Goal: Task Accomplishment & Management: Manage account settings

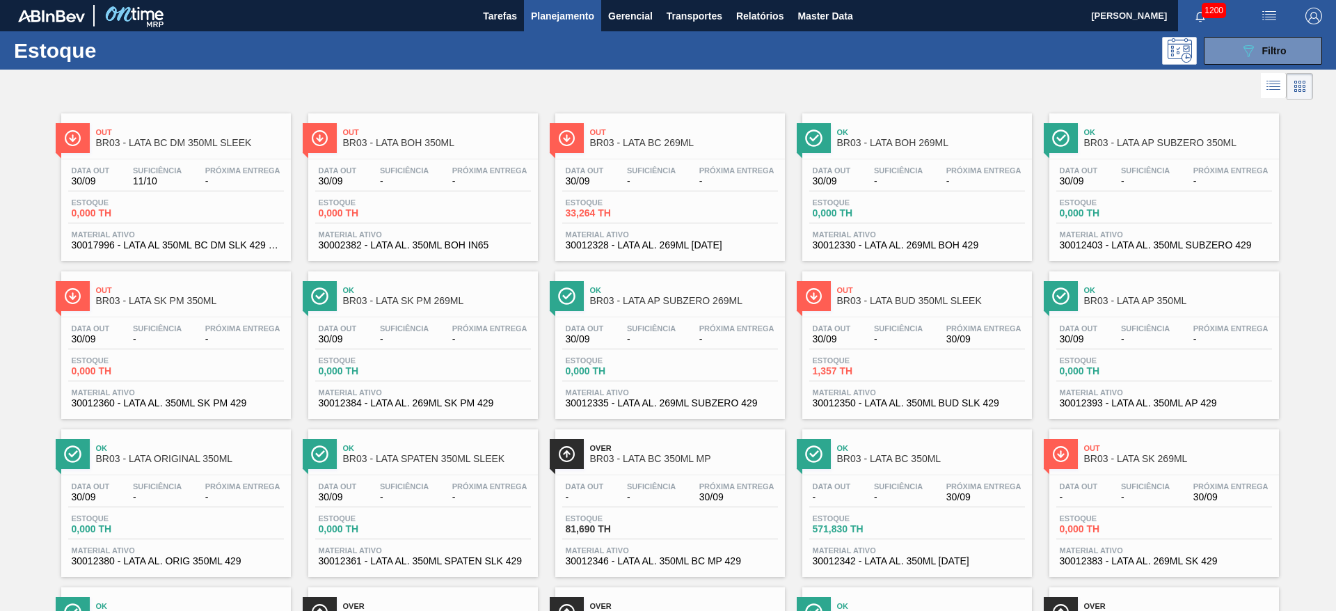
click at [547, 22] on span "Planejamento" at bounding box center [562, 16] width 63 height 17
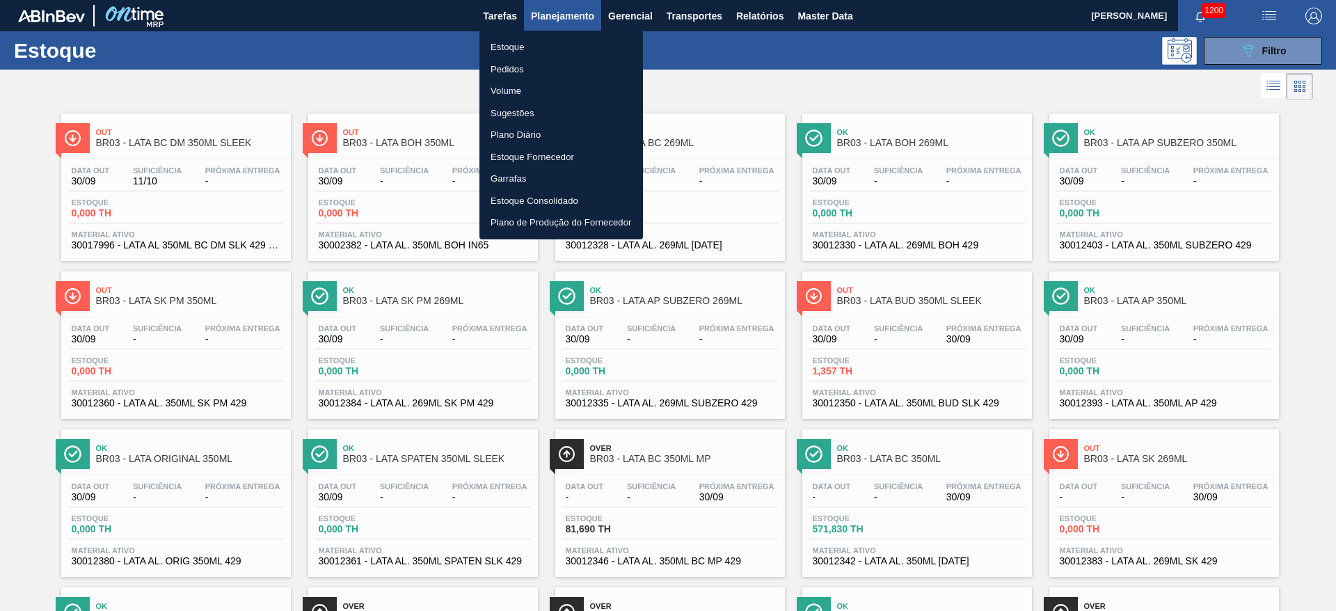
click at [509, 70] on li "Pedidos" at bounding box center [560, 69] width 163 height 22
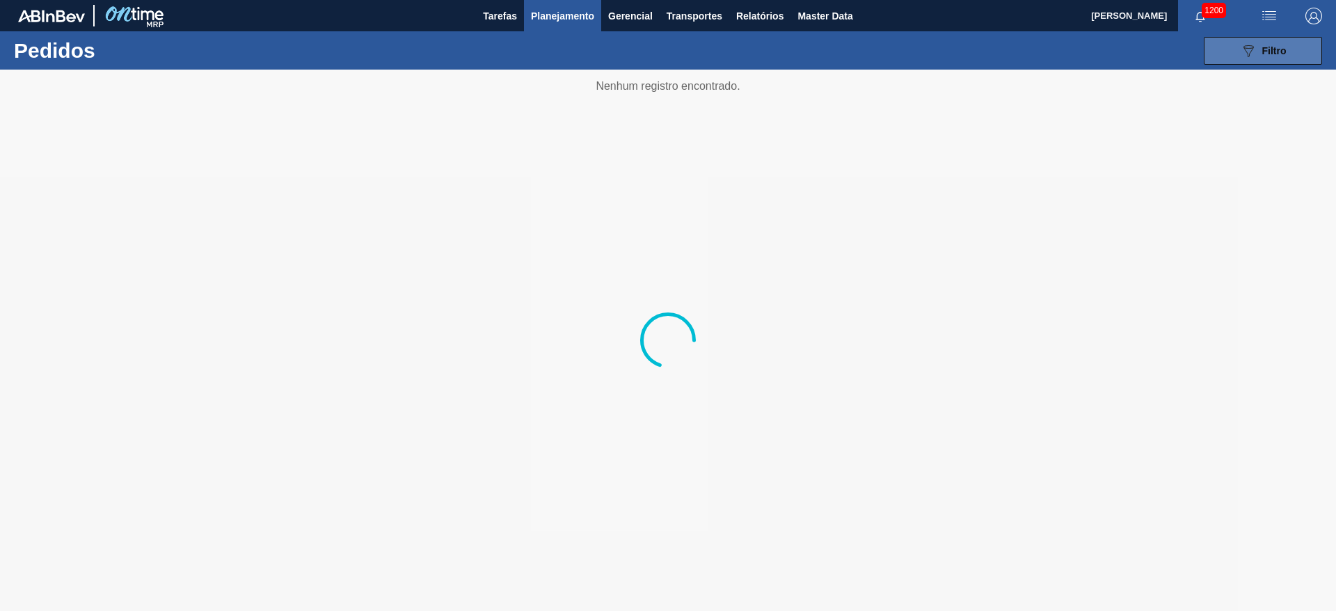
click at [1245, 47] on icon at bounding box center [1248, 51] width 10 height 12
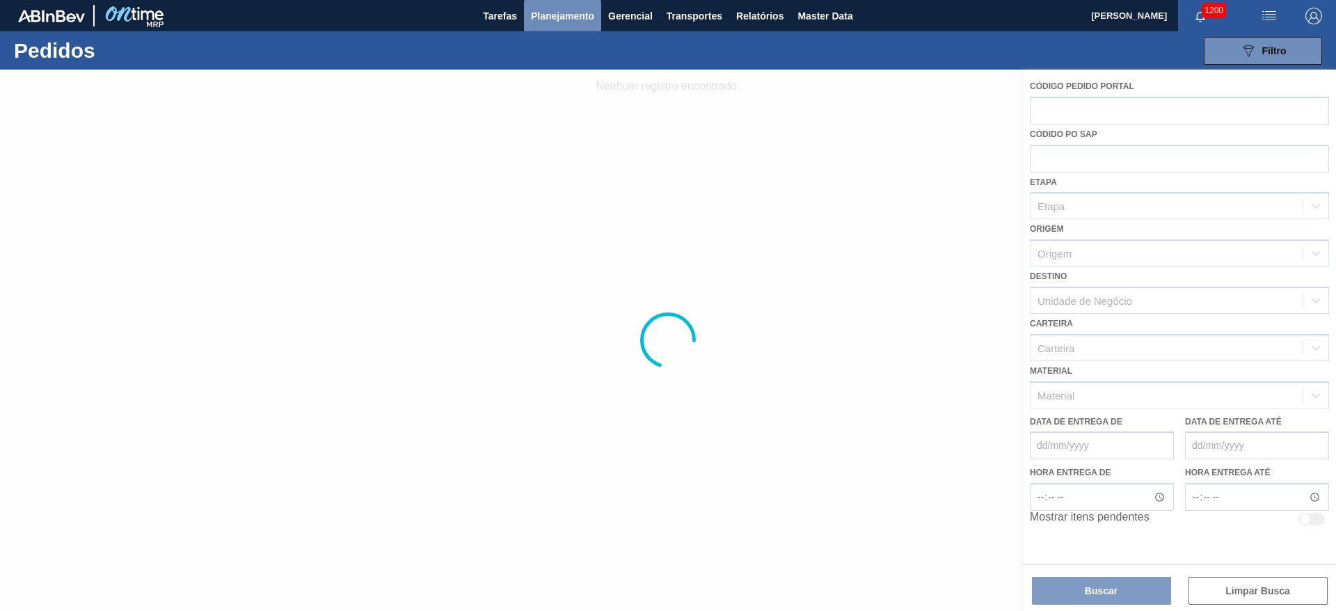
click at [572, 15] on span "Planejamento" at bounding box center [562, 16] width 63 height 17
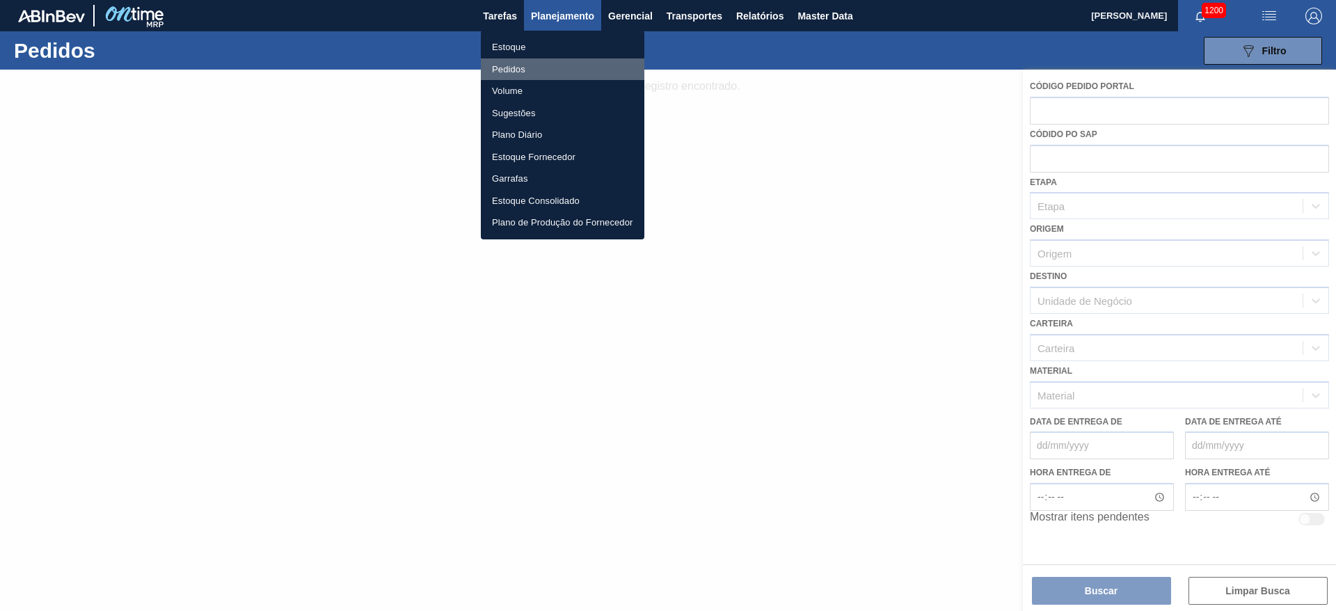
click at [520, 70] on li "Pedidos" at bounding box center [562, 69] width 163 height 22
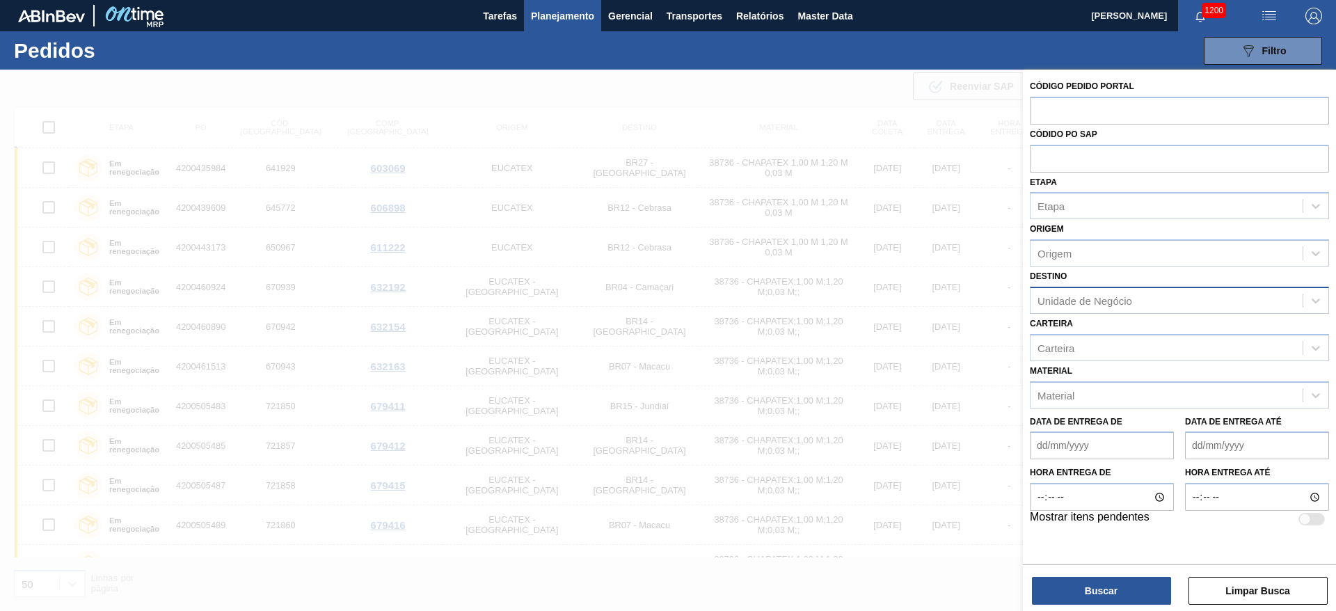
click at [1054, 299] on div "Unidade de Negócio" at bounding box center [1084, 300] width 95 height 12
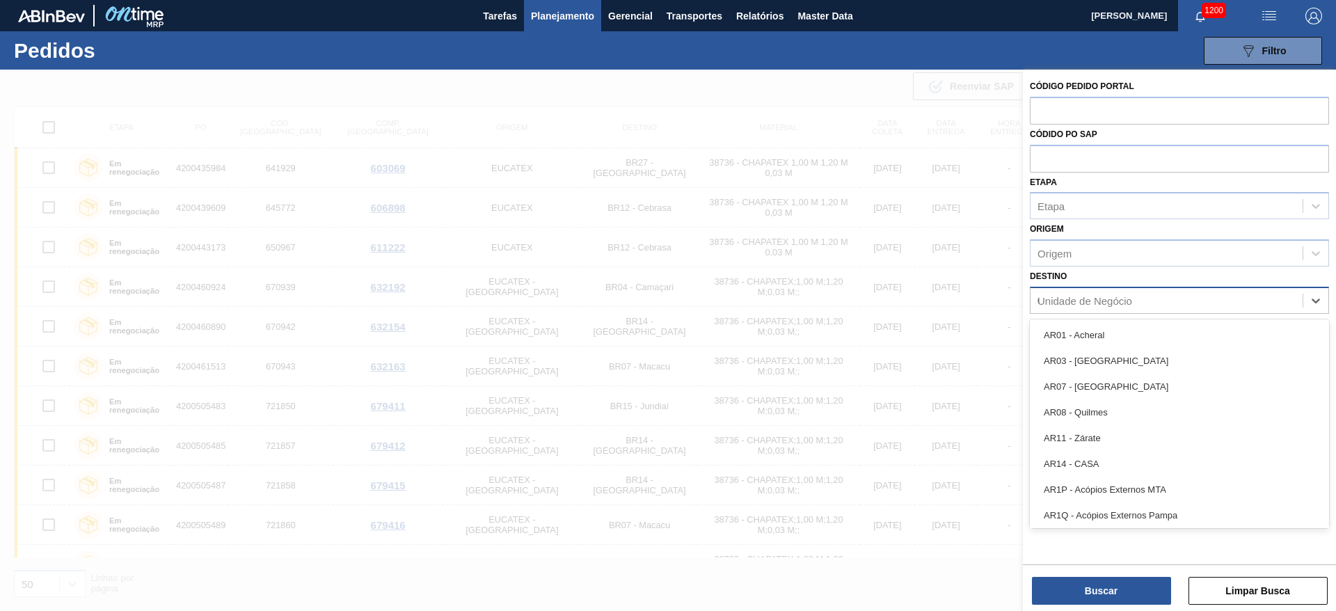
type input "07"
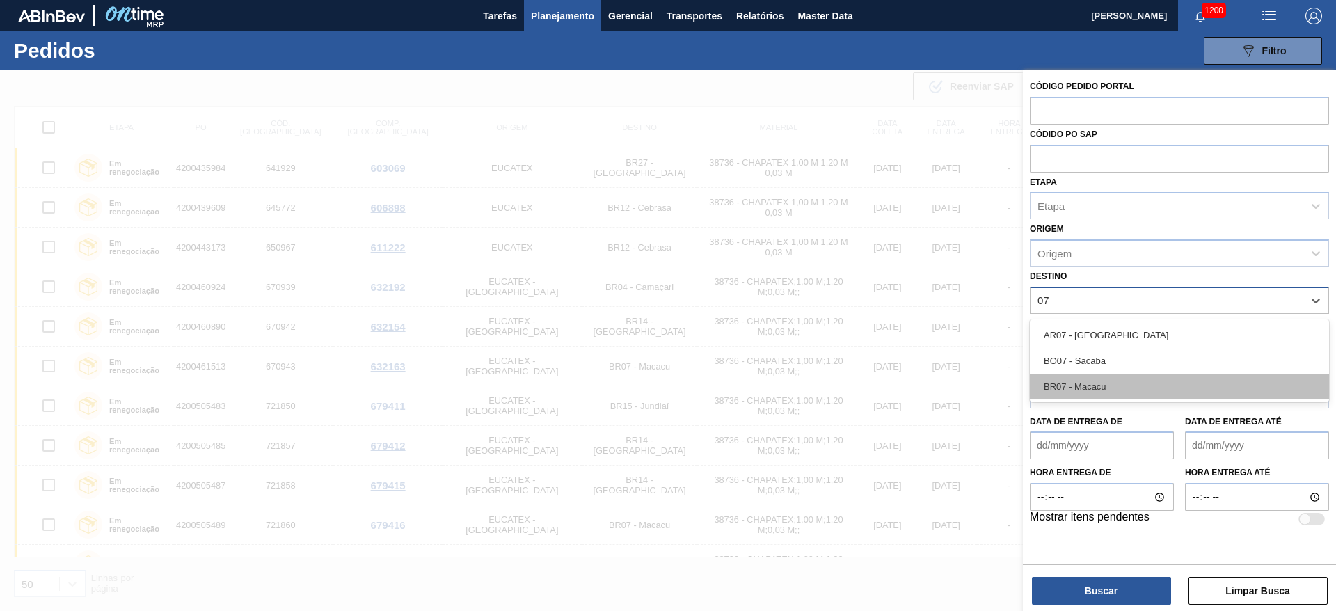
click at [1062, 389] on div "BR07 - Macacu" at bounding box center [1179, 387] width 299 height 26
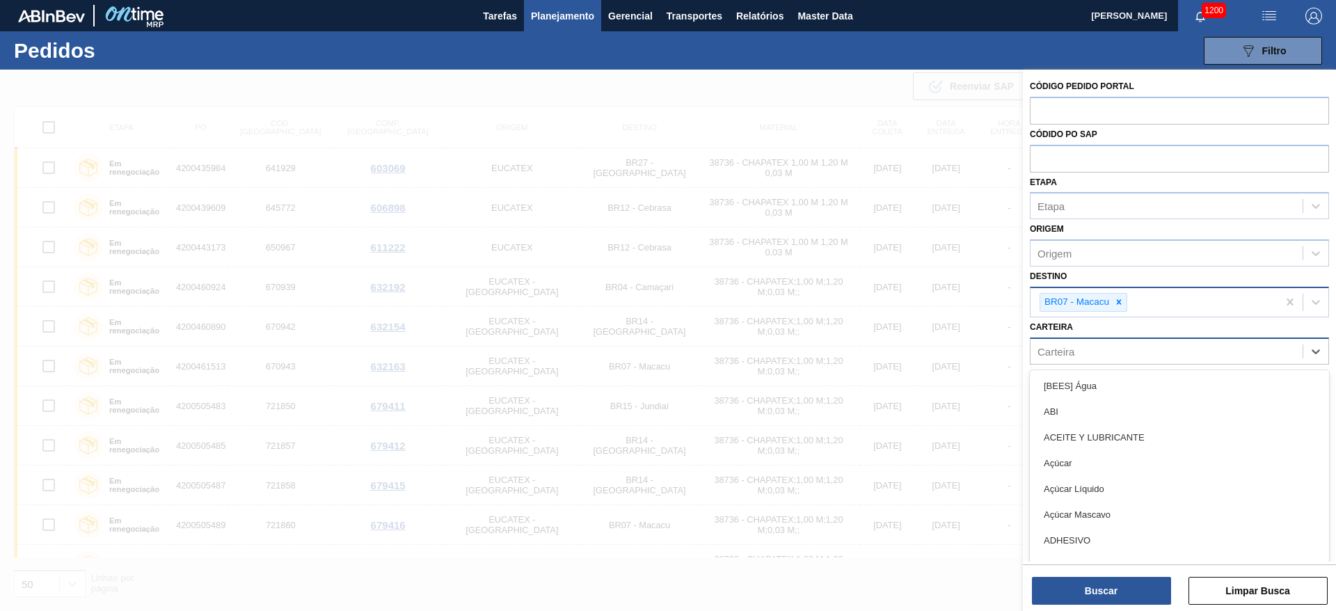
click at [1056, 345] on div "Carteira" at bounding box center [1055, 351] width 37 height 12
type input "malte"
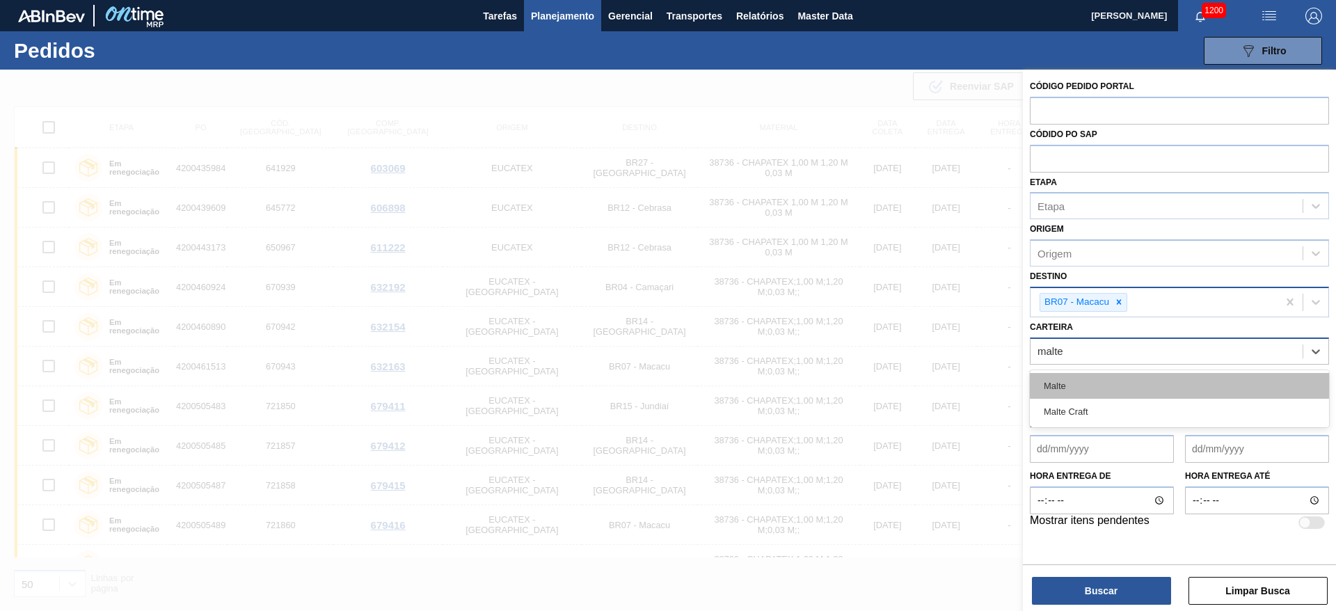
click at [1082, 378] on div "Malte" at bounding box center [1179, 386] width 299 height 26
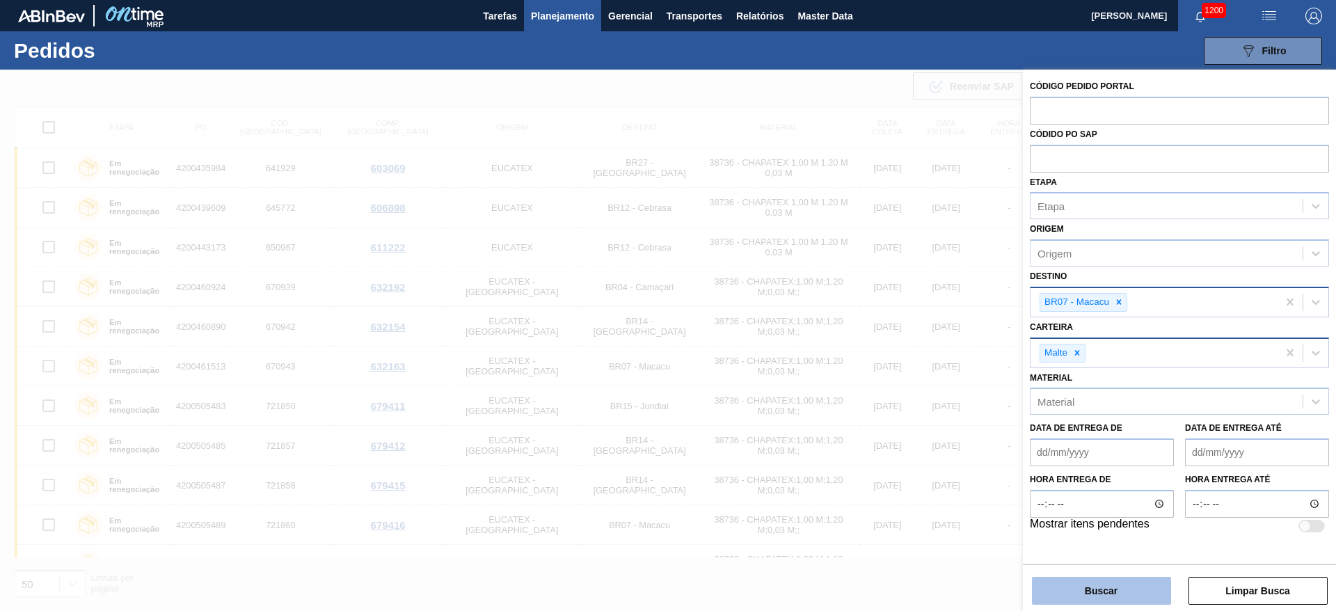
click at [1080, 587] on button "Buscar" at bounding box center [1101, 591] width 139 height 28
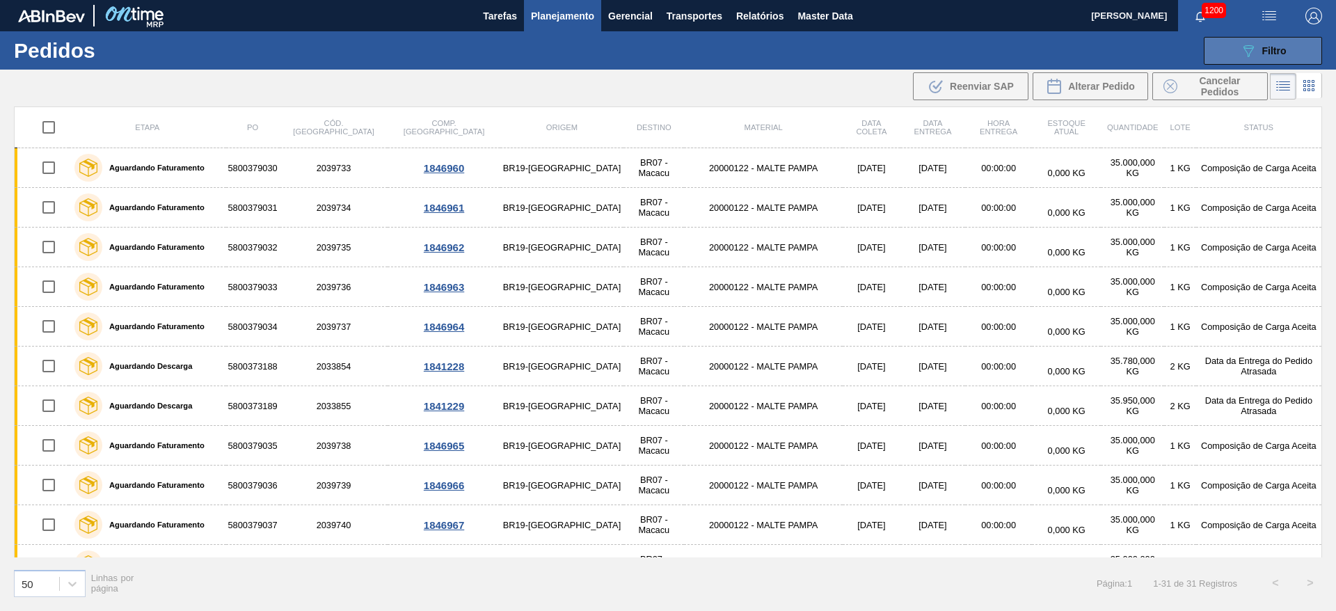
click at [1291, 55] on button "089F7B8B-B2A5-4AFE-B5C0-19BA573D28AC Filtro" at bounding box center [1262, 51] width 118 height 28
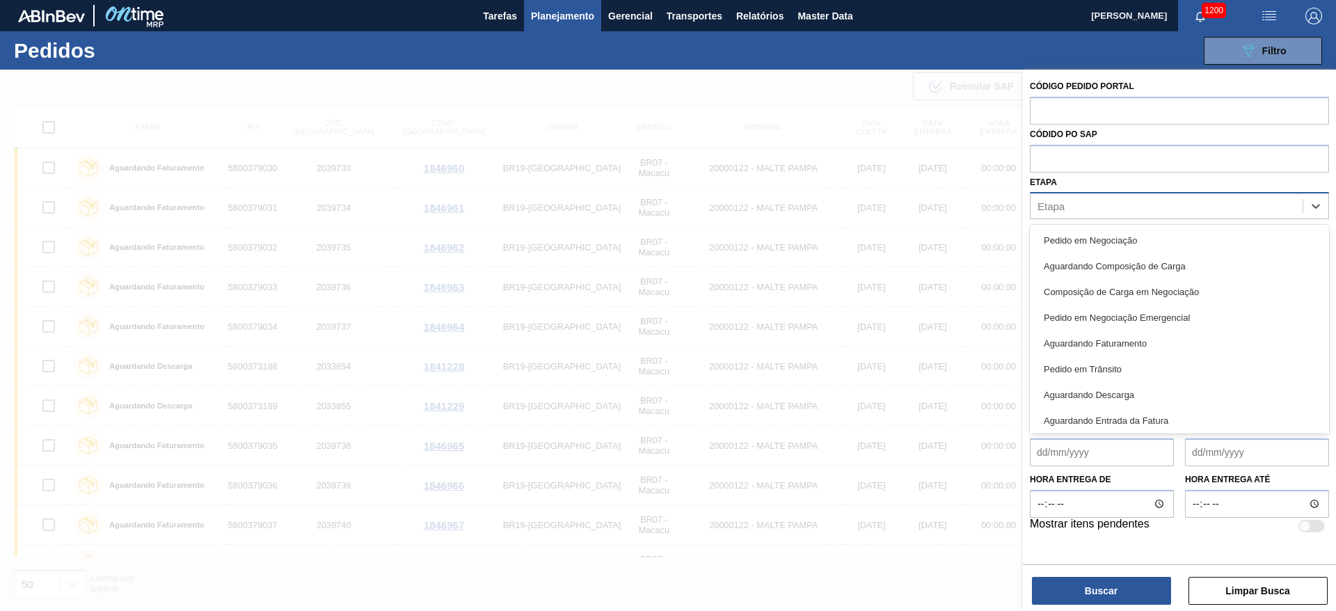
click at [1064, 200] on div "Etapa" at bounding box center [1050, 206] width 27 height 12
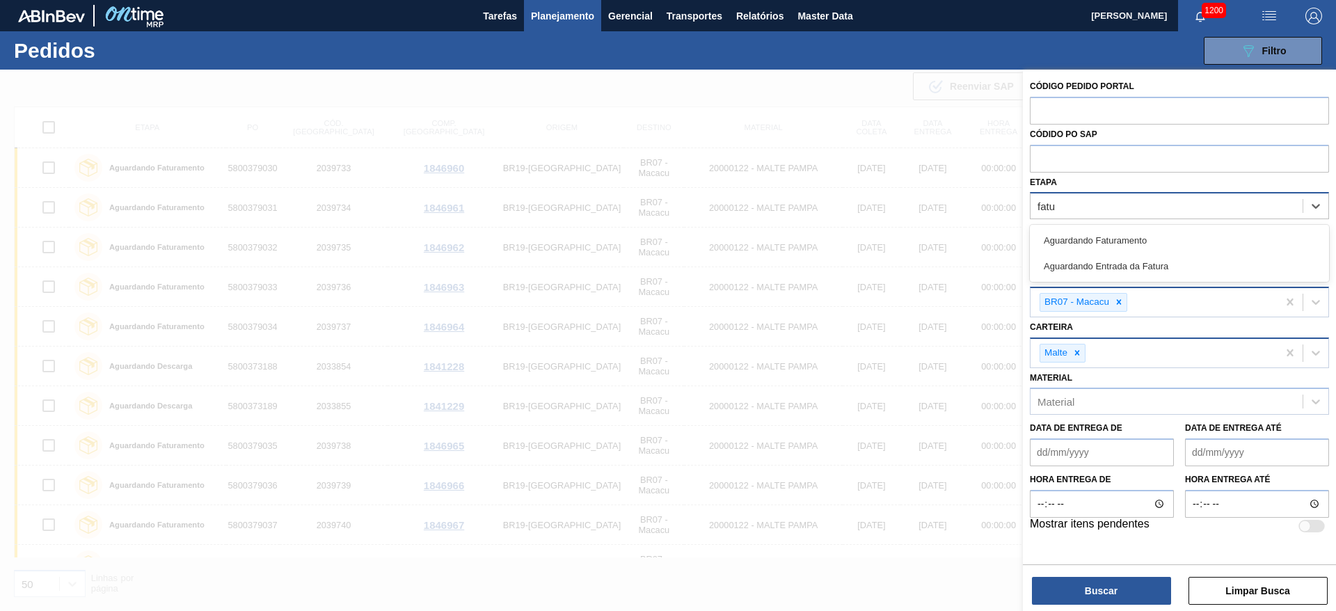
type input "[PERSON_NAME]"
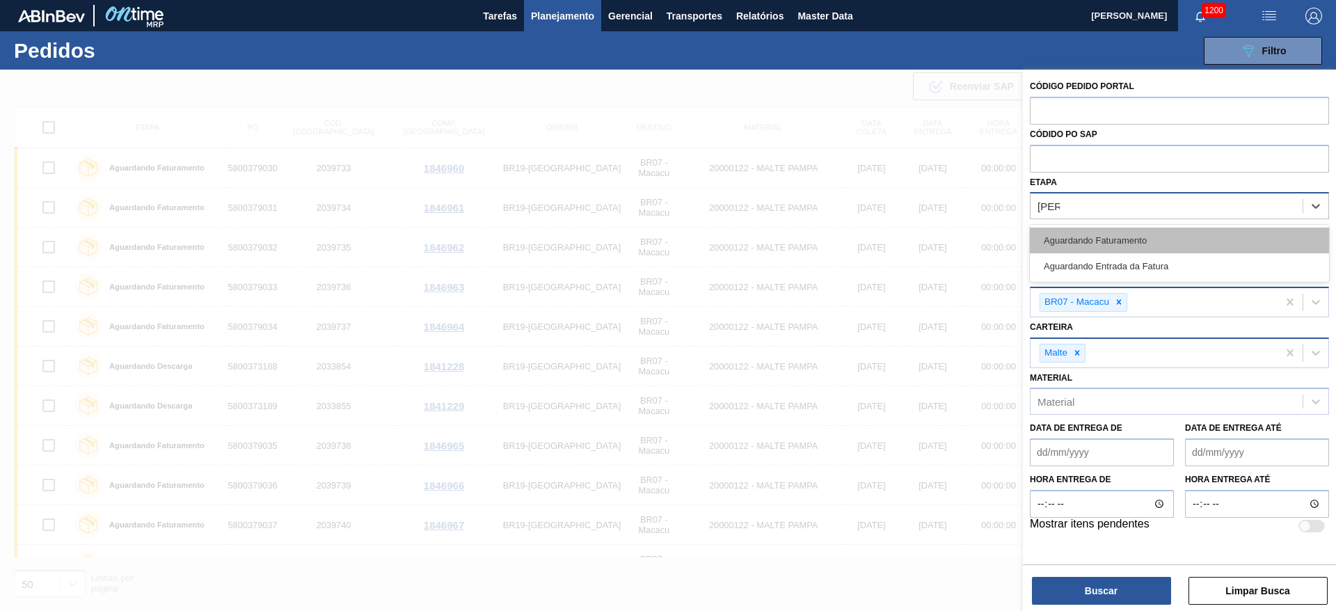
click at [1085, 234] on div "Aguardando Faturamento" at bounding box center [1179, 240] width 299 height 26
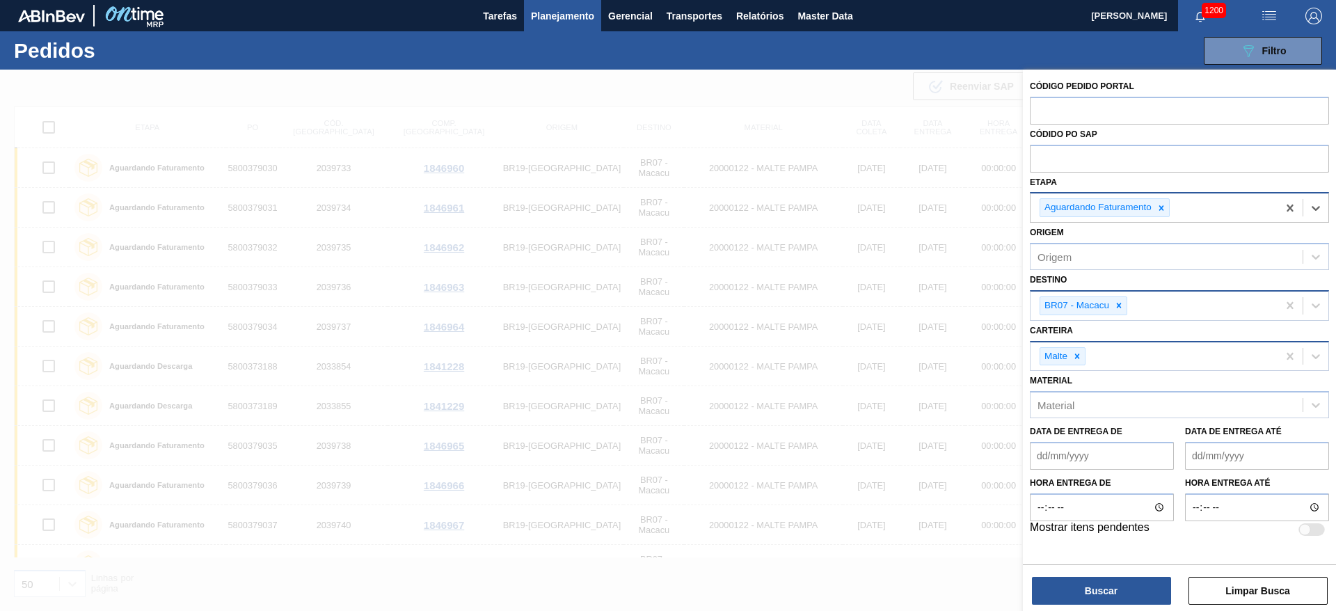
click at [1099, 606] on div "Código Pedido Portal Códido PO SAP Etapa option Aguardando Faturamento, selecte…" at bounding box center [1179, 342] width 313 height 544
click at [1107, 570] on div "Buscar Limpar Busca" at bounding box center [1179, 583] width 313 height 39
click at [1104, 586] on button "Buscar" at bounding box center [1101, 591] width 139 height 28
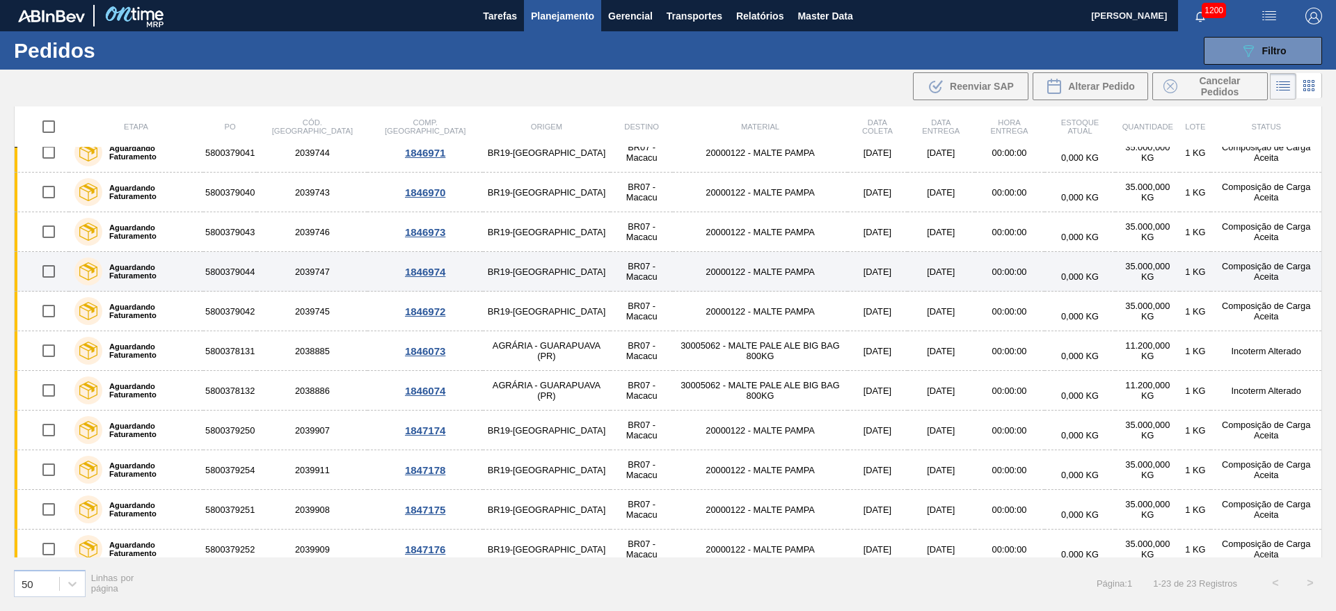
scroll to position [503, 0]
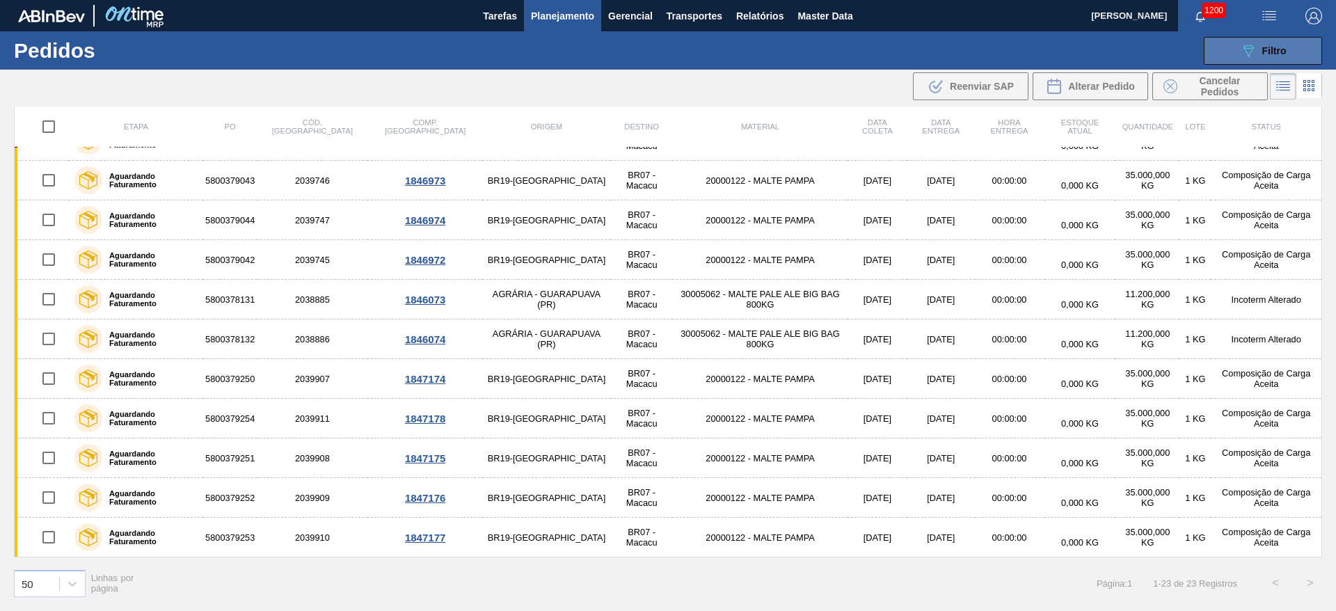
click at [1284, 42] on div "089F7B8B-B2A5-4AFE-B5C0-19BA573D28AC Filtro" at bounding box center [1263, 50] width 47 height 17
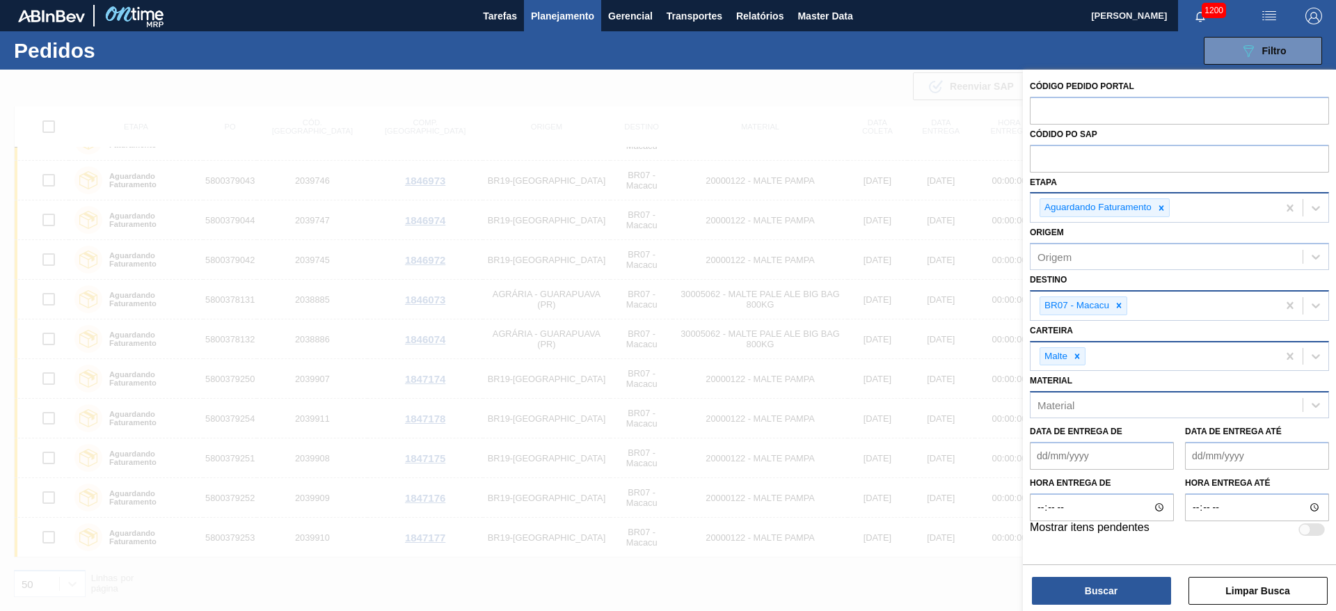
click at [1081, 399] on div "Material" at bounding box center [1166, 405] width 272 height 20
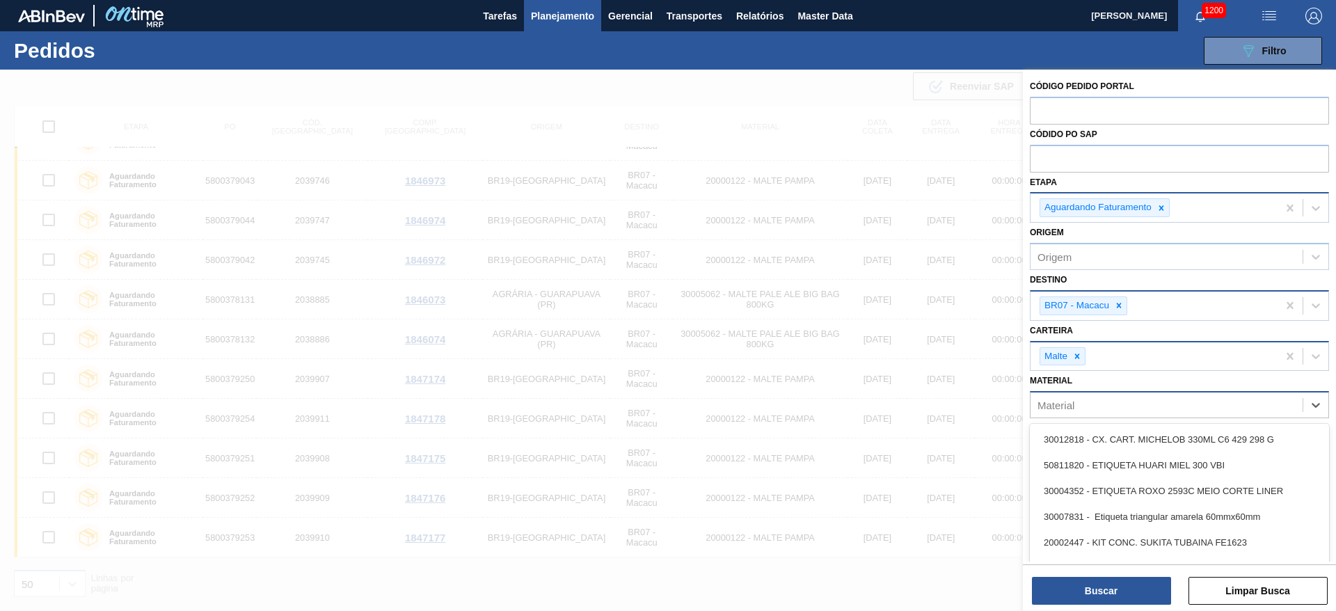
paste input "20000122"
type input "20000122"
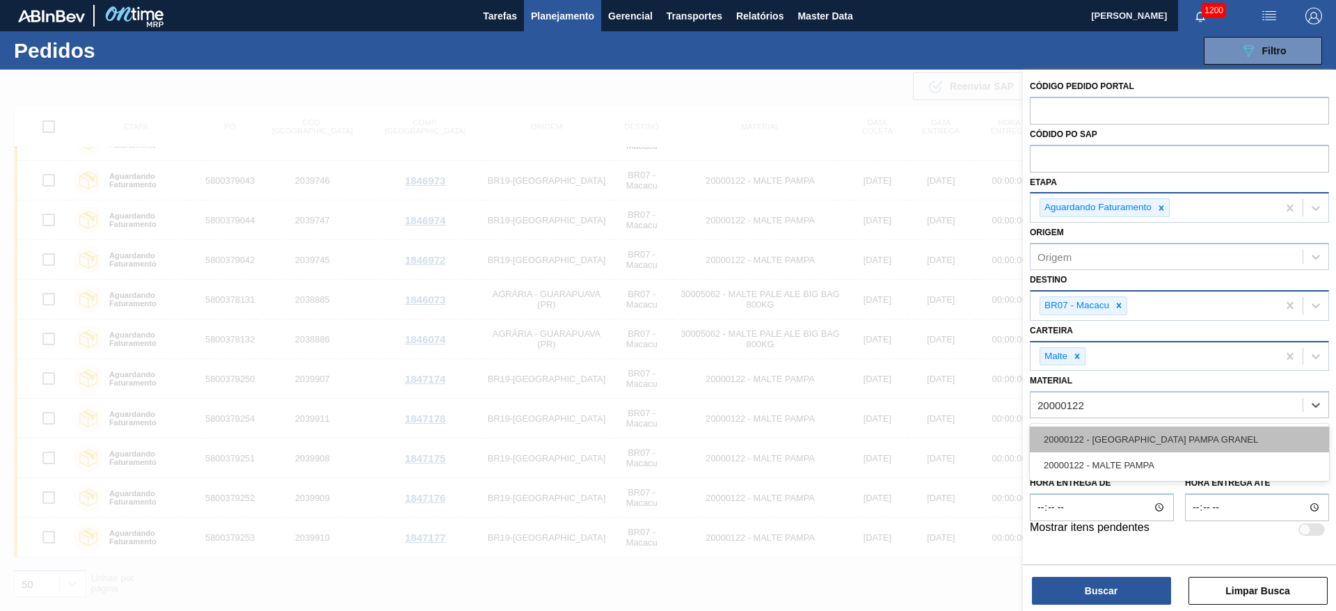
click at [1098, 433] on div "20000122 - [GEOGRAPHIC_DATA] PAMPA GRANEL" at bounding box center [1179, 439] width 299 height 26
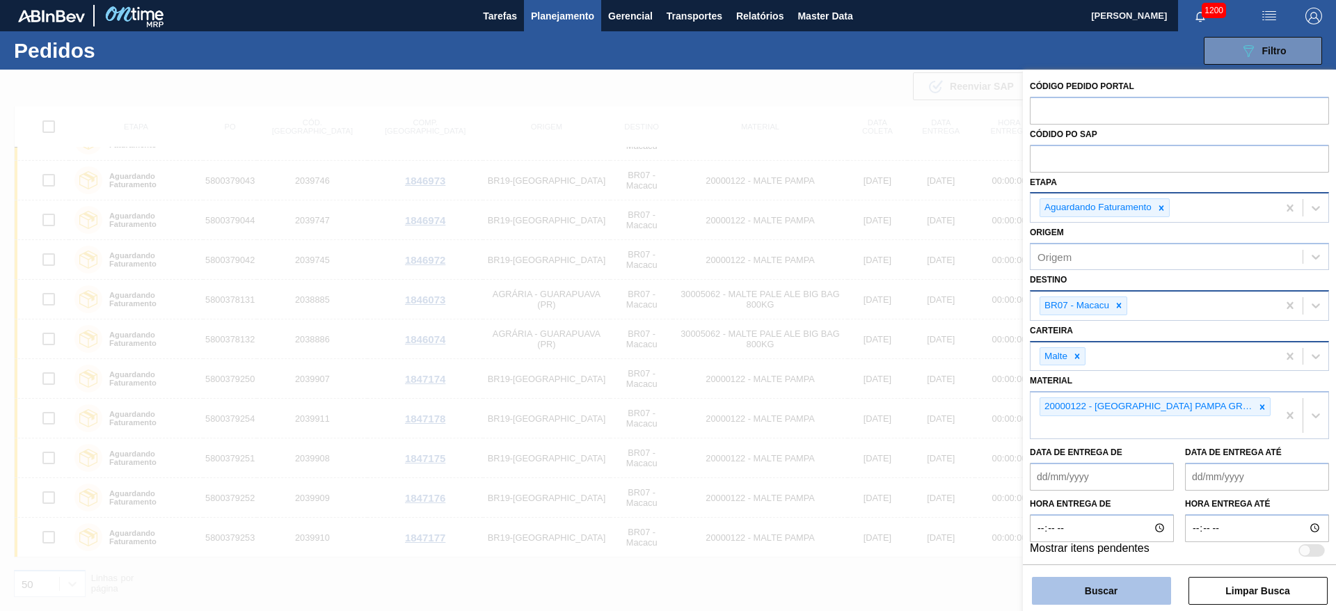
click at [1101, 595] on button "Buscar" at bounding box center [1101, 591] width 139 height 28
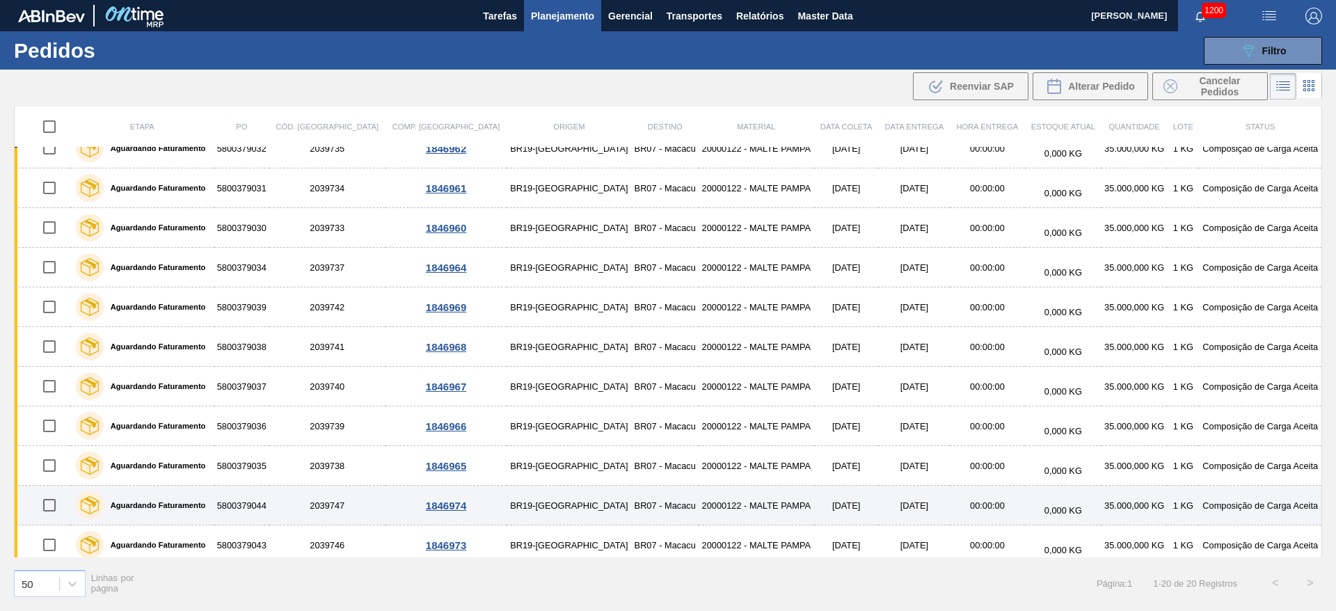
scroll to position [0, 0]
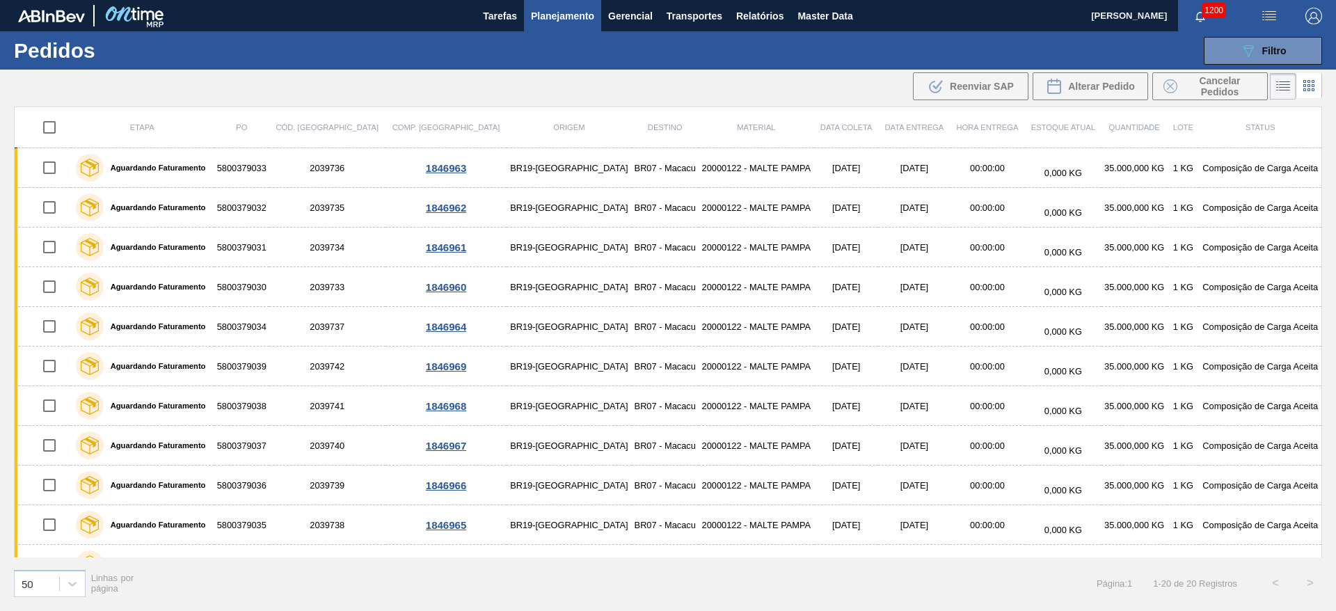
click at [53, 122] on input "checkbox" at bounding box center [49, 127] width 29 height 29
checkbox input "true"
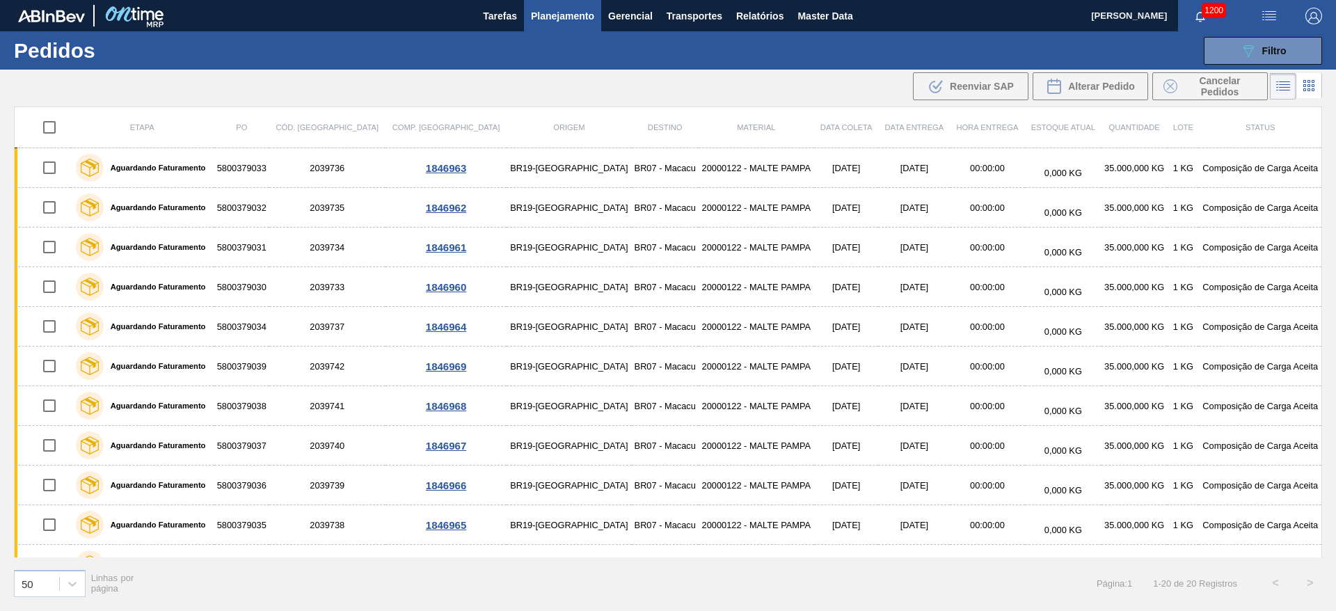
checkbox input "true"
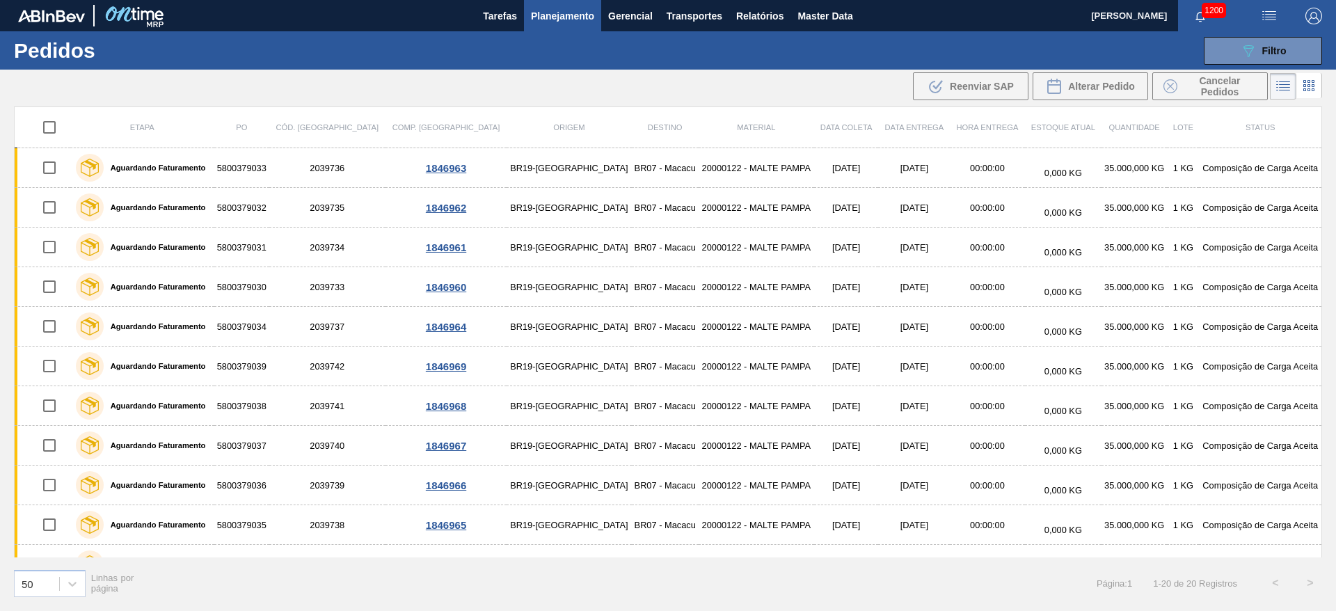
checkbox input "true"
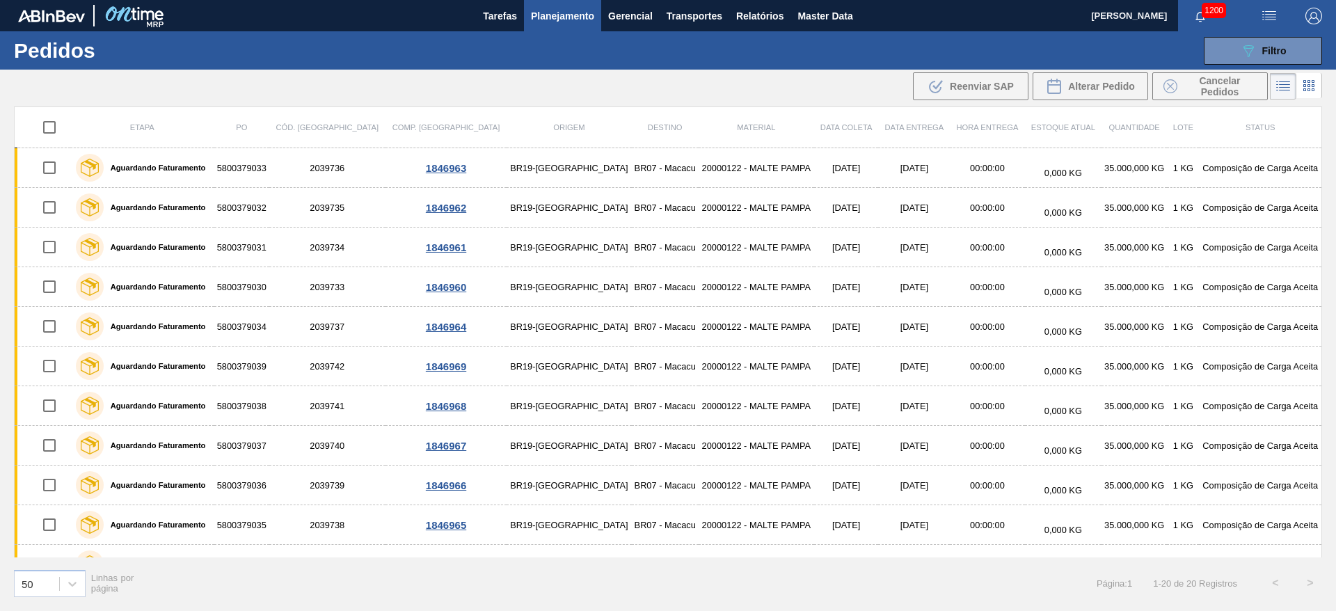
checkbox input "true"
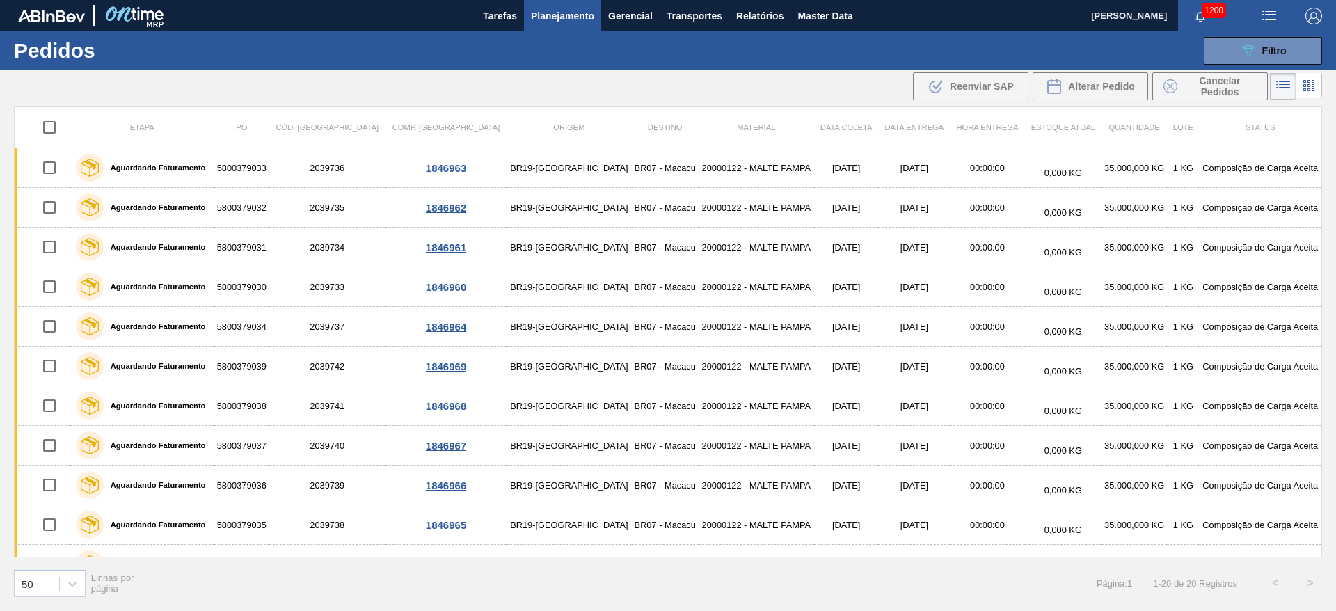
checkbox input "true"
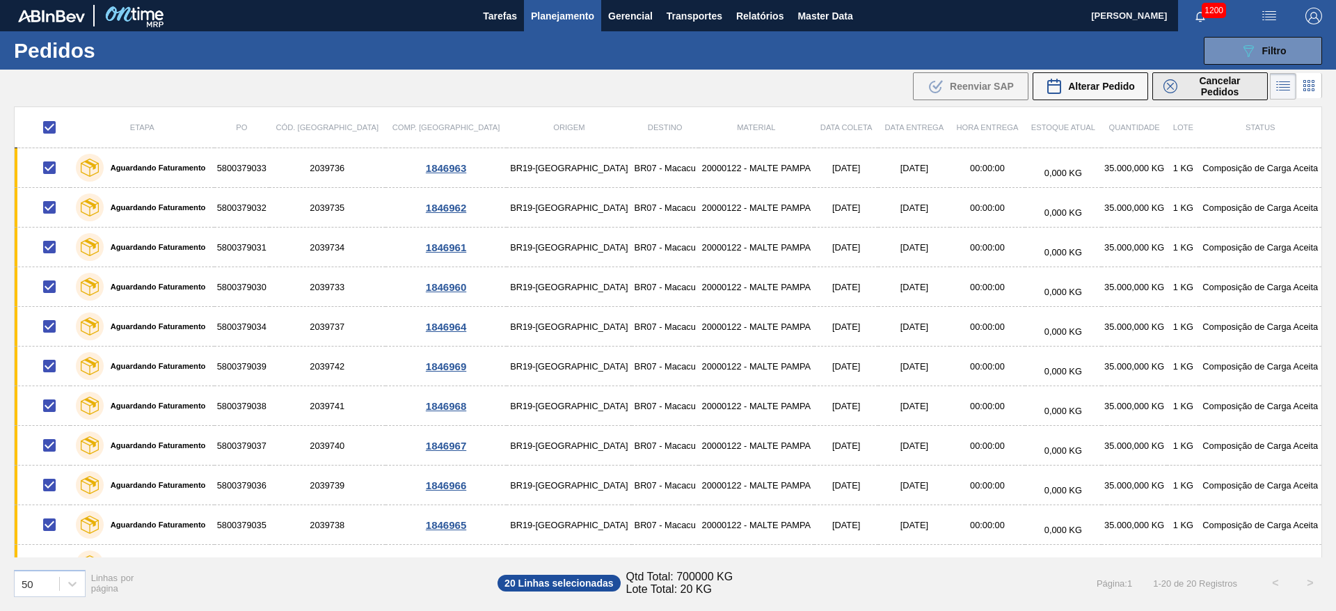
click at [1208, 88] on span "Cancelar Pedidos" at bounding box center [1220, 86] width 74 height 22
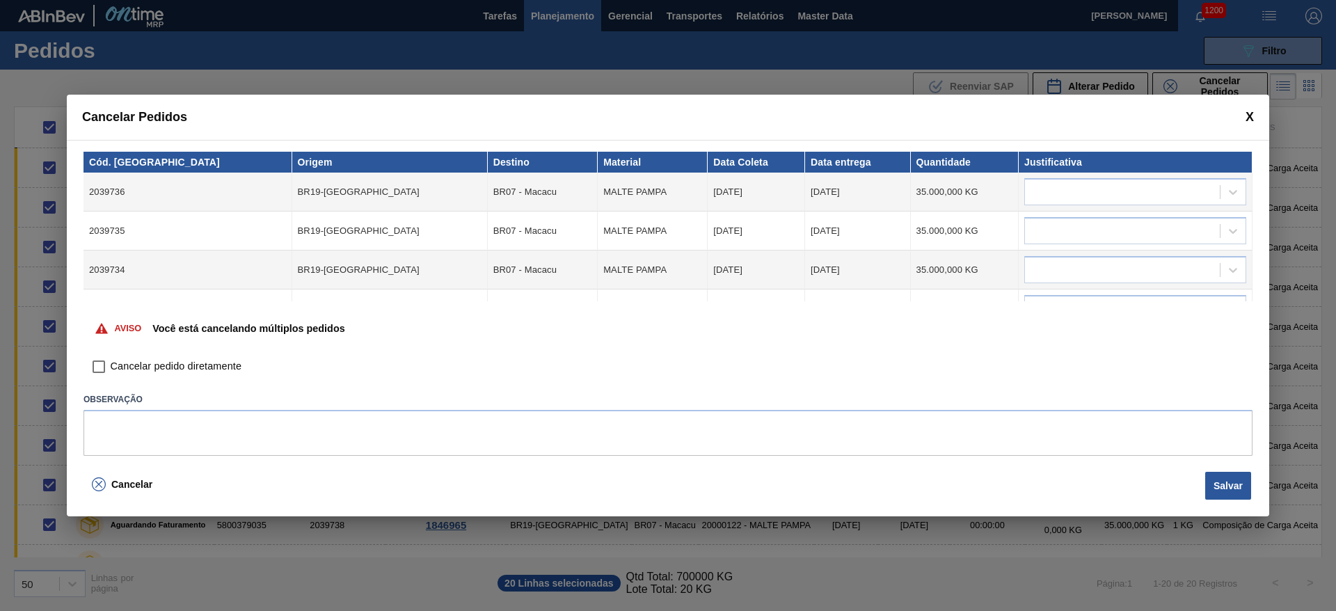
click at [97, 364] on input "Cancelar pedido diretamente" at bounding box center [99, 367] width 24 height 24
checkbox input "true"
click at [1073, 182] on div at bounding box center [1122, 192] width 195 height 20
type input "outr"
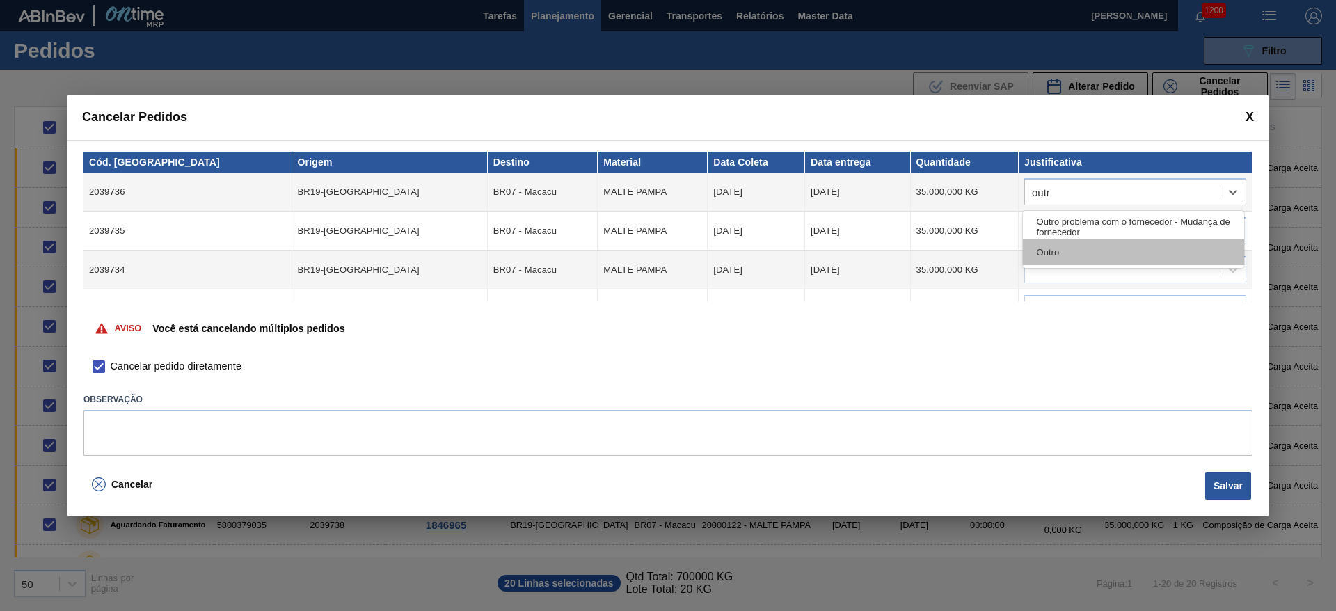
click at [1080, 255] on div "Outro" at bounding box center [1133, 252] width 221 height 26
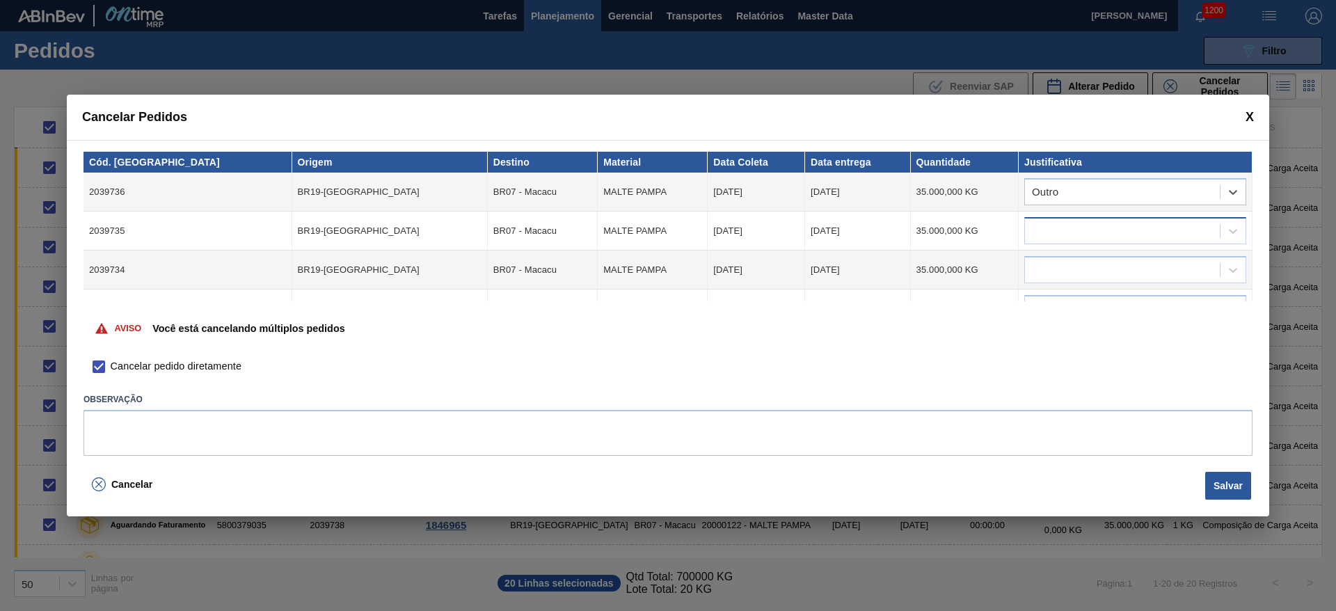
click at [1064, 231] on div at bounding box center [1122, 231] width 195 height 20
type input "outr"
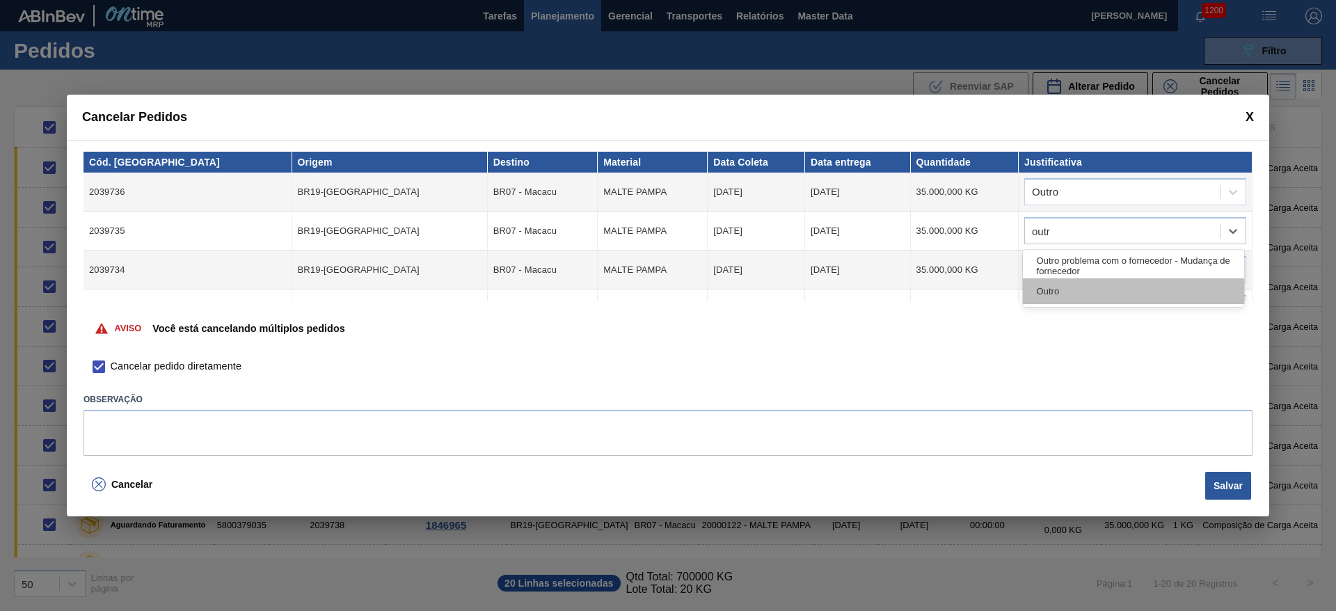
click at [1069, 285] on div "Outro" at bounding box center [1133, 291] width 221 height 26
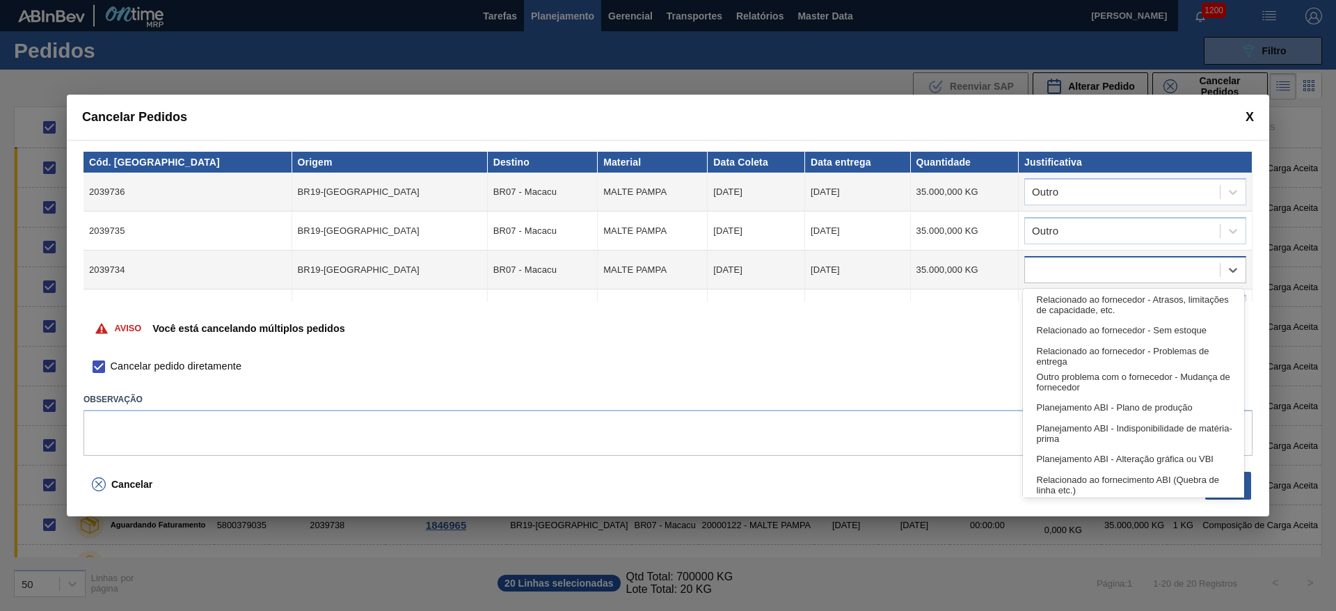
click at [1057, 264] on div at bounding box center [1122, 270] width 195 height 20
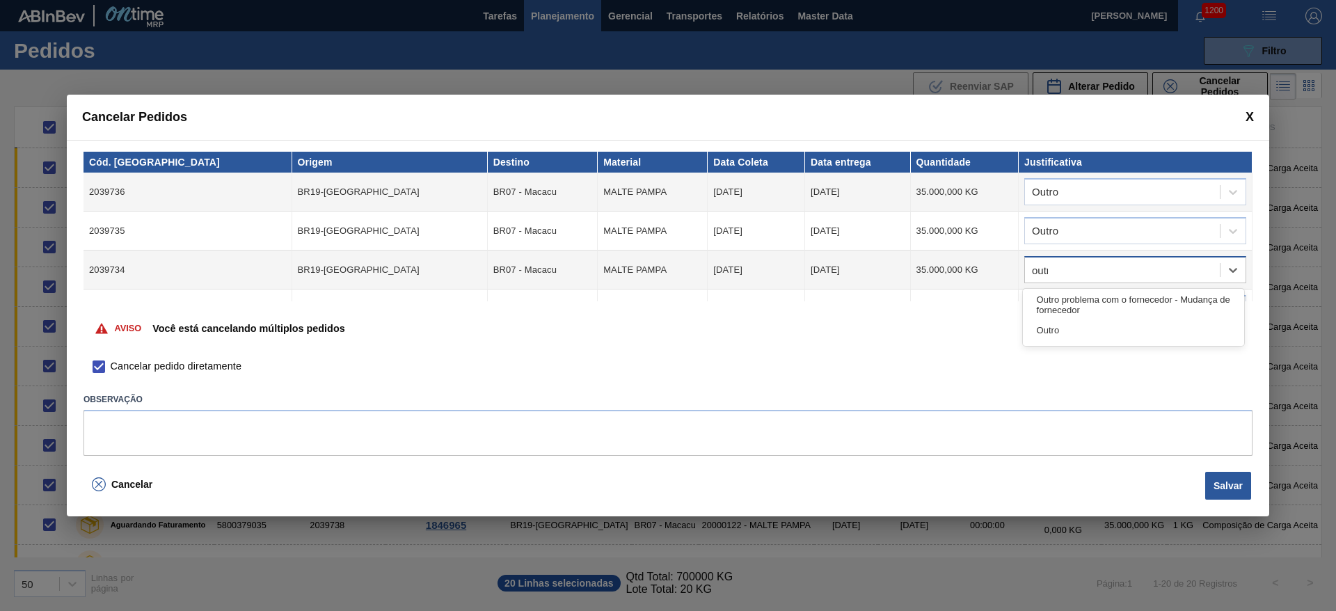
type input "outro"
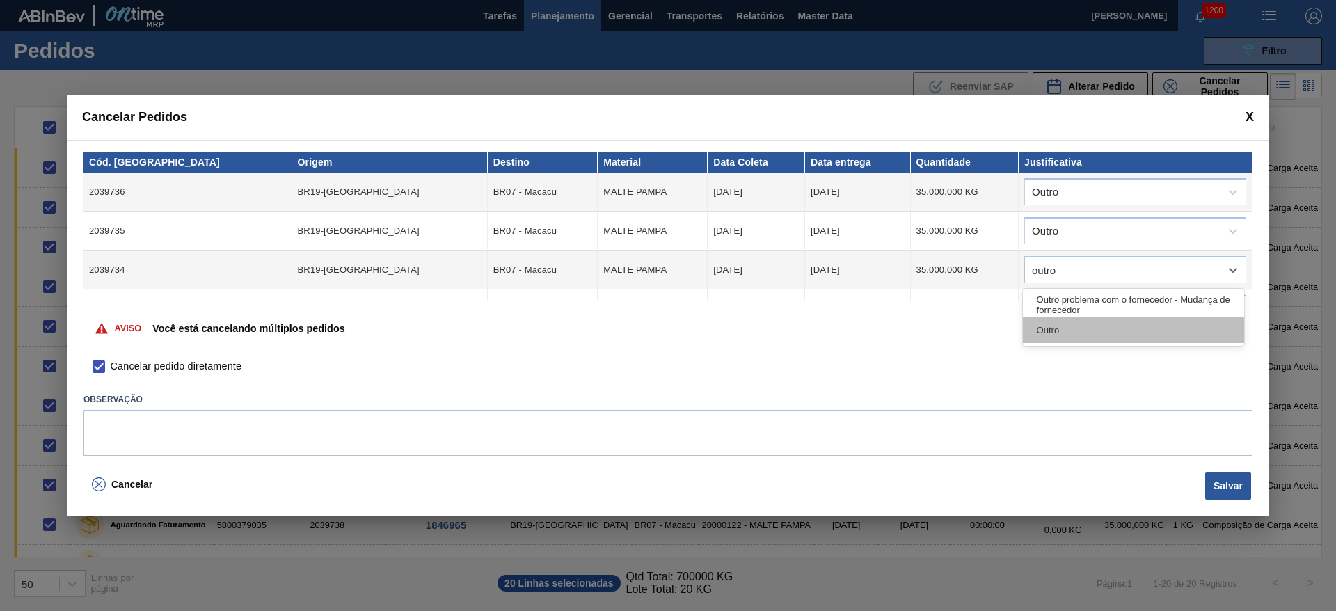
click at [1114, 330] on div "Outro" at bounding box center [1133, 330] width 221 height 26
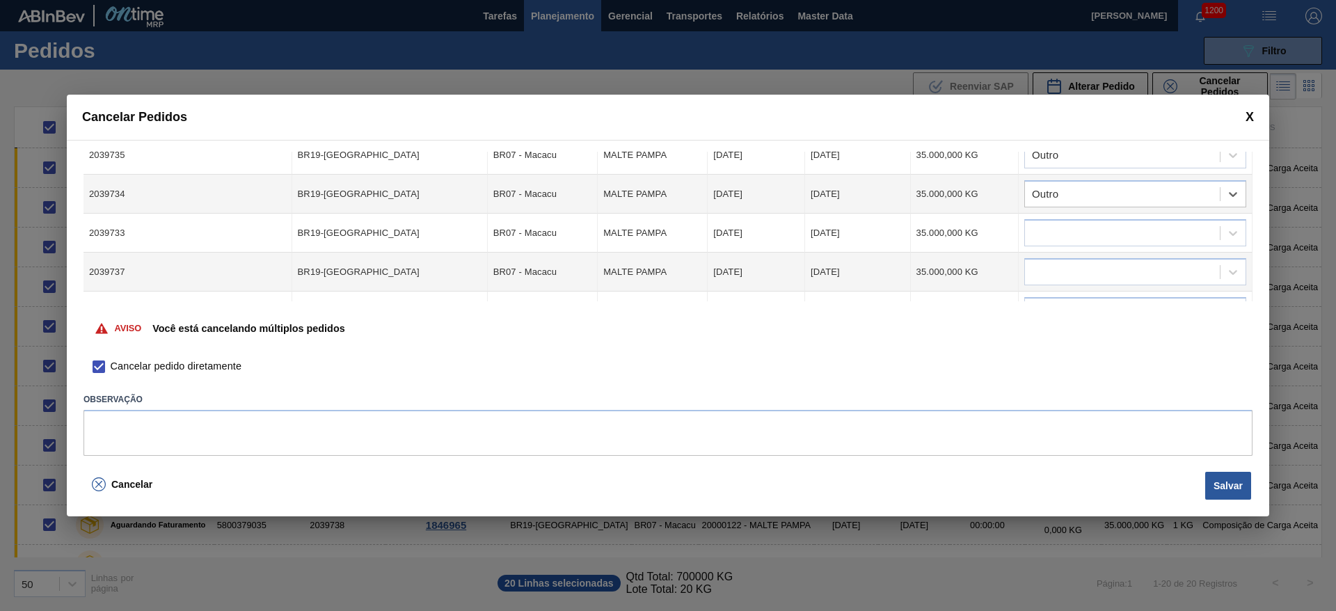
scroll to position [104, 0]
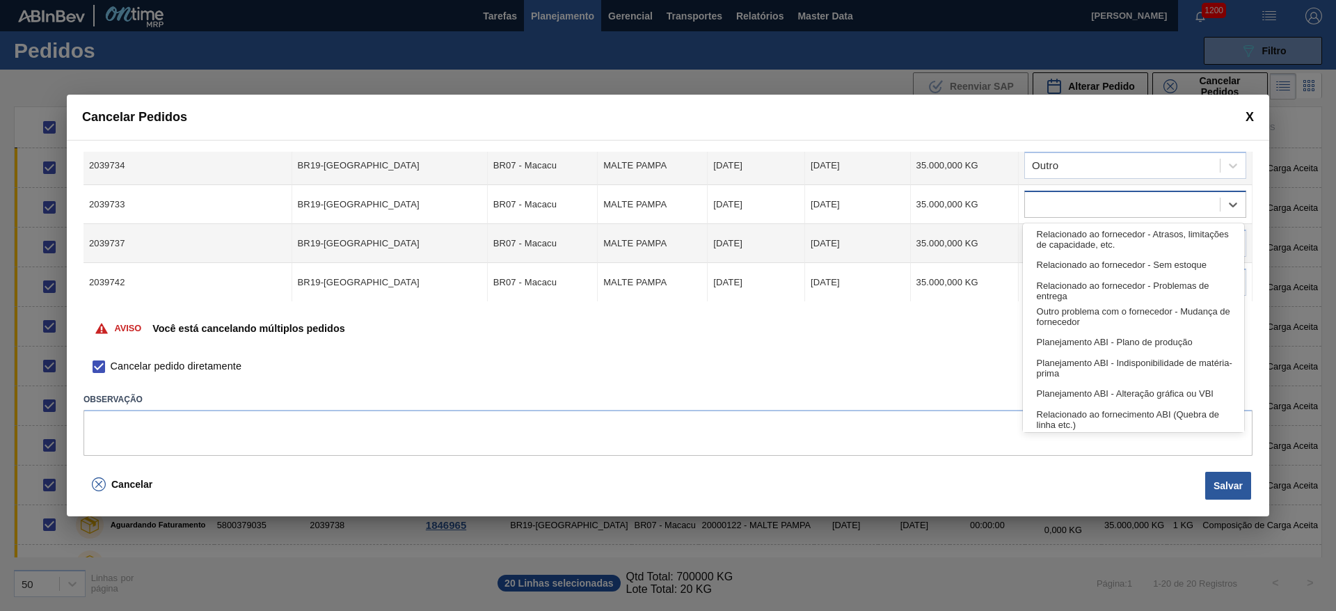
click at [1053, 198] on div at bounding box center [1122, 205] width 195 height 20
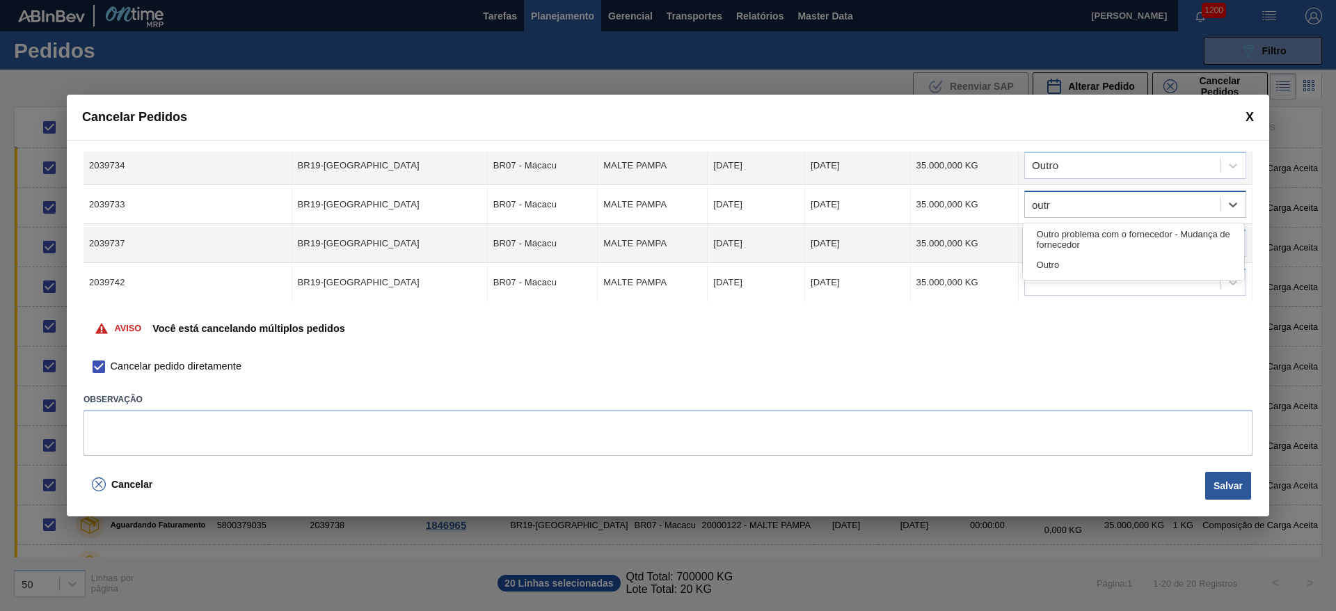
type input "outro"
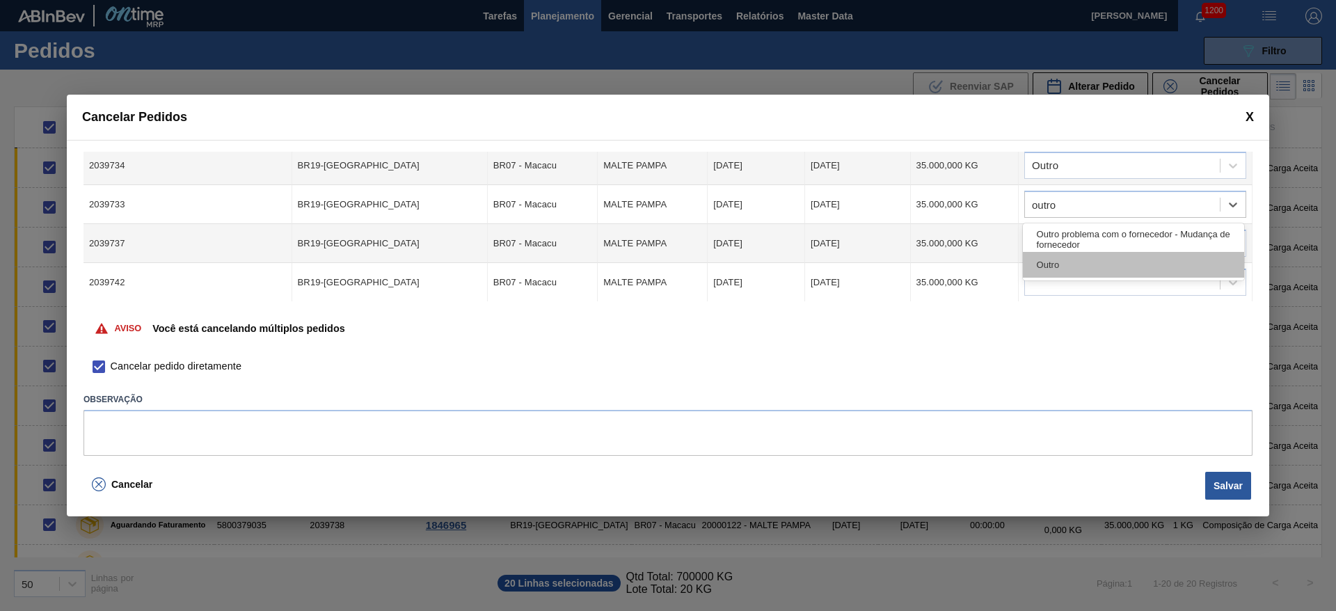
click at [1096, 269] on div "Outro" at bounding box center [1133, 265] width 221 height 26
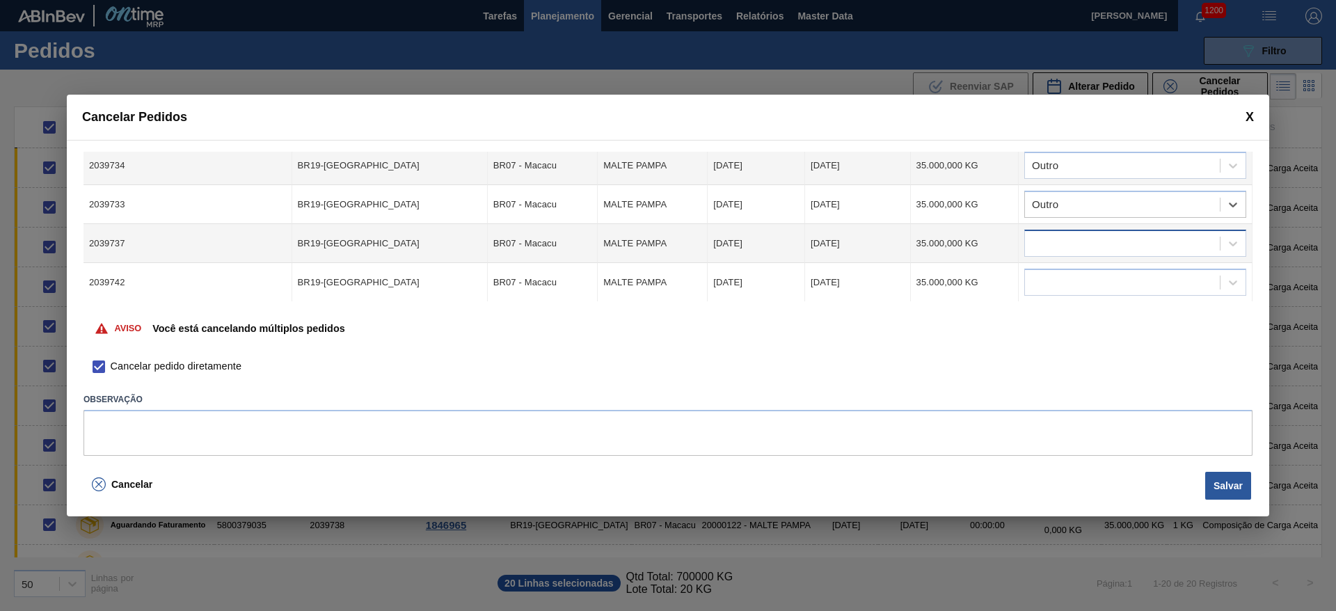
click at [1064, 243] on div at bounding box center [1122, 244] width 195 height 20
type input "outro"
click at [1050, 306] on div "Outro" at bounding box center [1133, 304] width 221 height 26
click at [1032, 285] on input "text" at bounding box center [1032, 283] width 1 height 12
type input "outro"
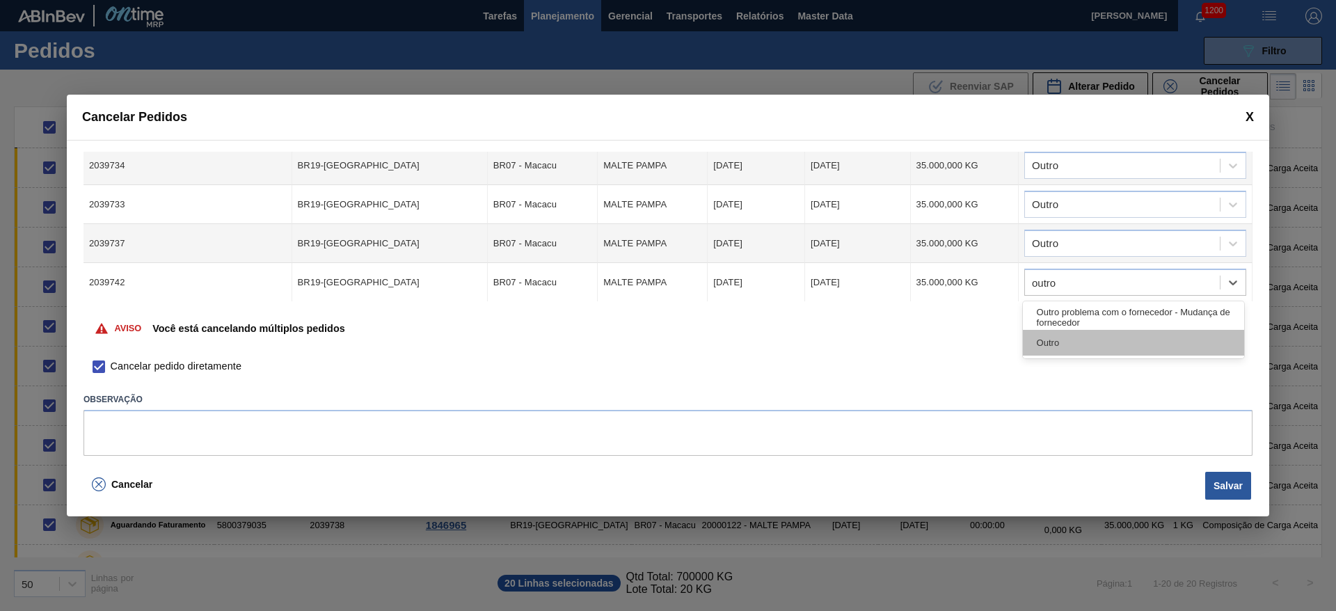
click at [1050, 337] on div "Outro" at bounding box center [1133, 343] width 221 height 26
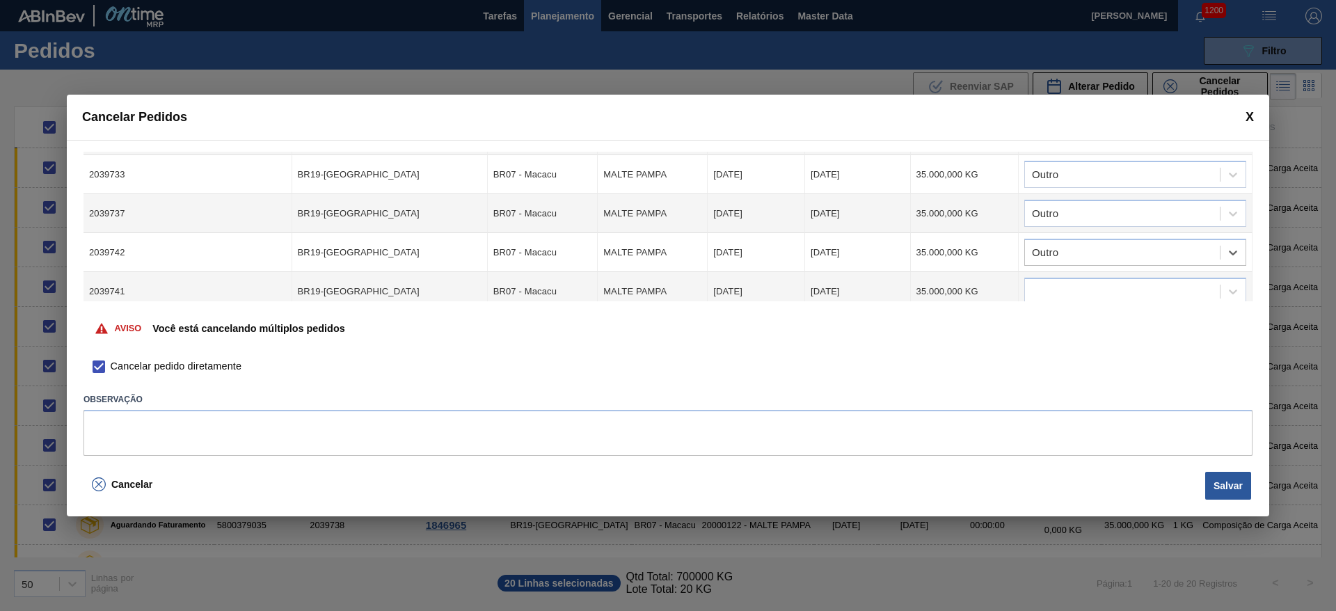
scroll to position [209, 0]
click at [1054, 204] on div at bounding box center [1135, 216] width 222 height 27
type input "outro"
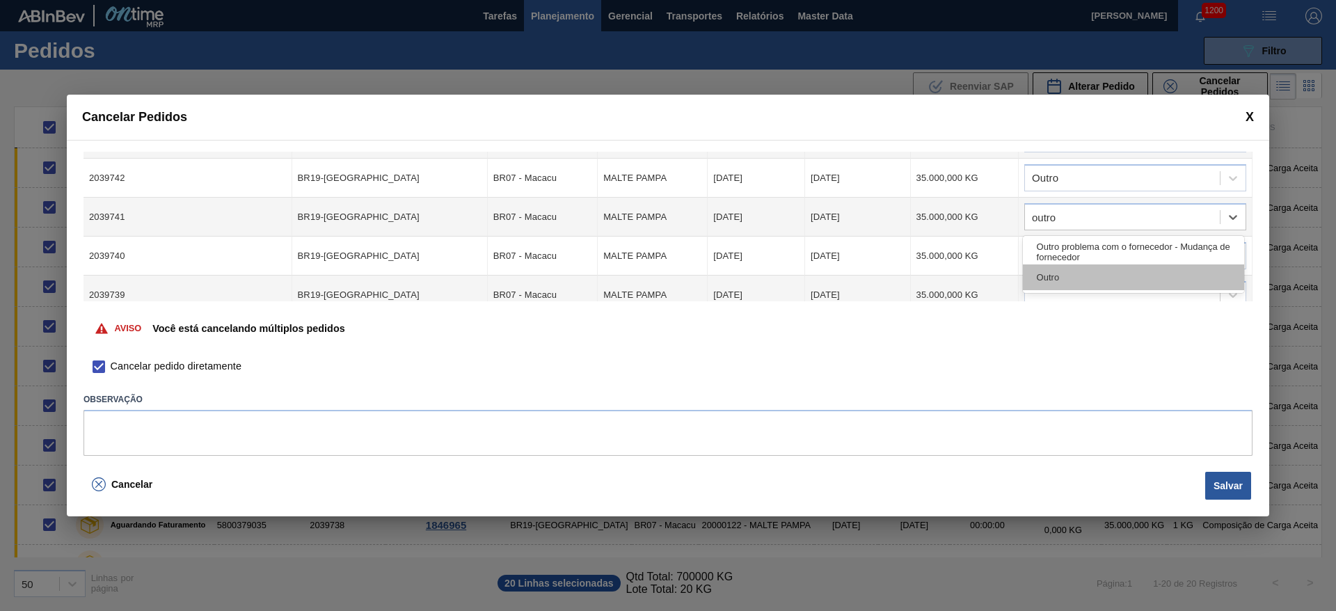
click at [1058, 280] on div "Outro" at bounding box center [1133, 277] width 221 height 26
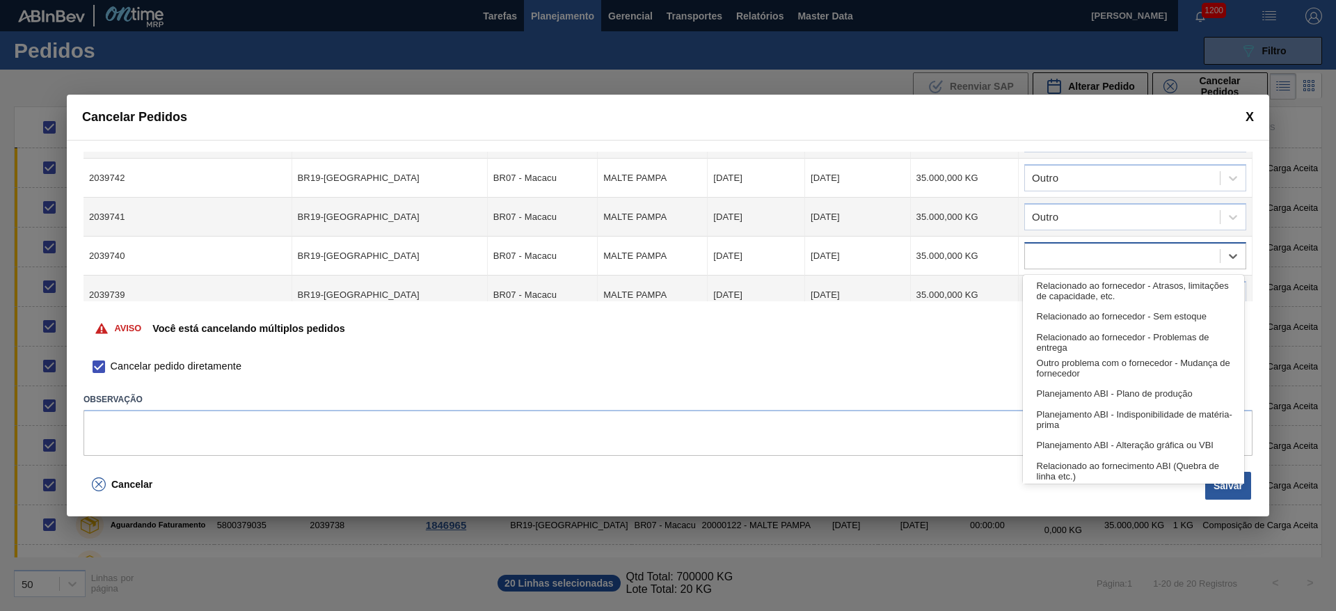
click at [1048, 259] on div at bounding box center [1122, 256] width 195 height 20
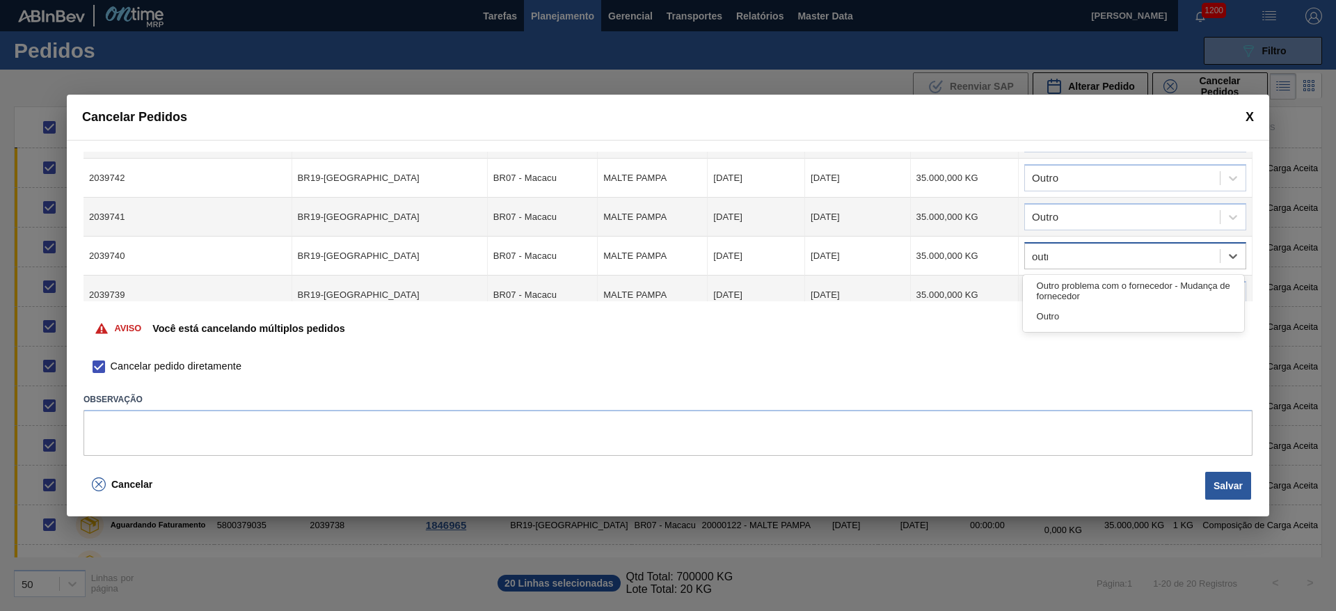
type input "outro"
drag, startPoint x: 1061, startPoint y: 314, endPoint x: 1043, endPoint y: 282, distance: 37.0
click at [1061, 314] on div "Outro" at bounding box center [1133, 316] width 221 height 26
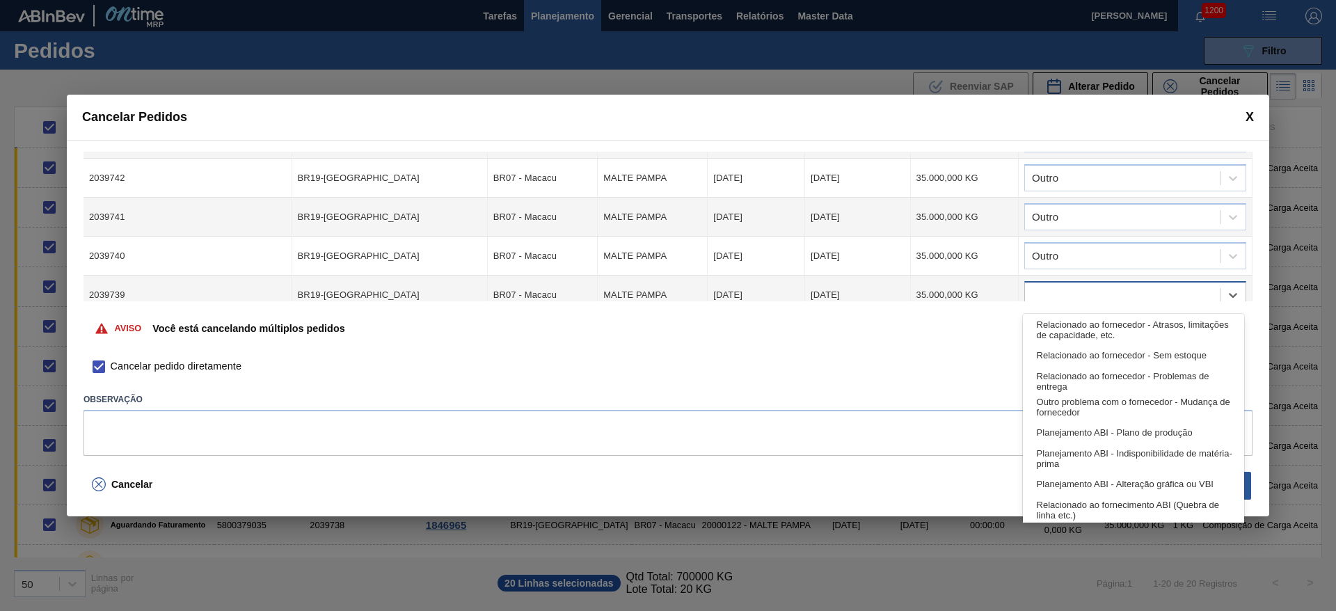
click at [1048, 293] on div at bounding box center [1122, 295] width 195 height 20
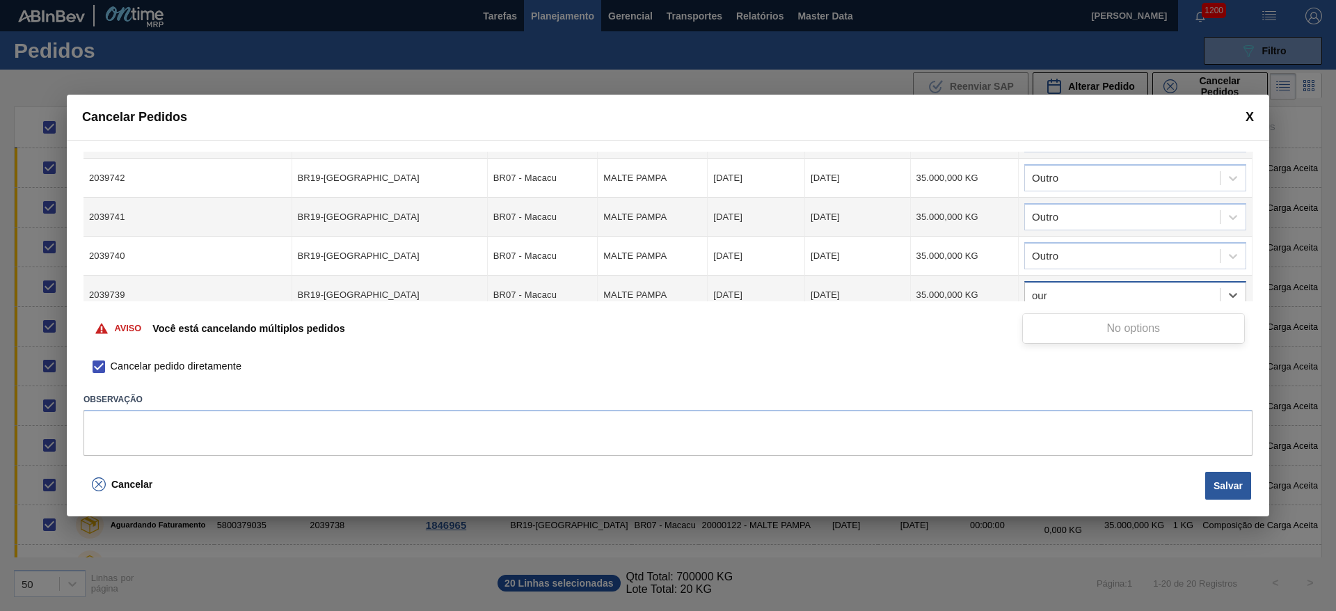
type input "ou"
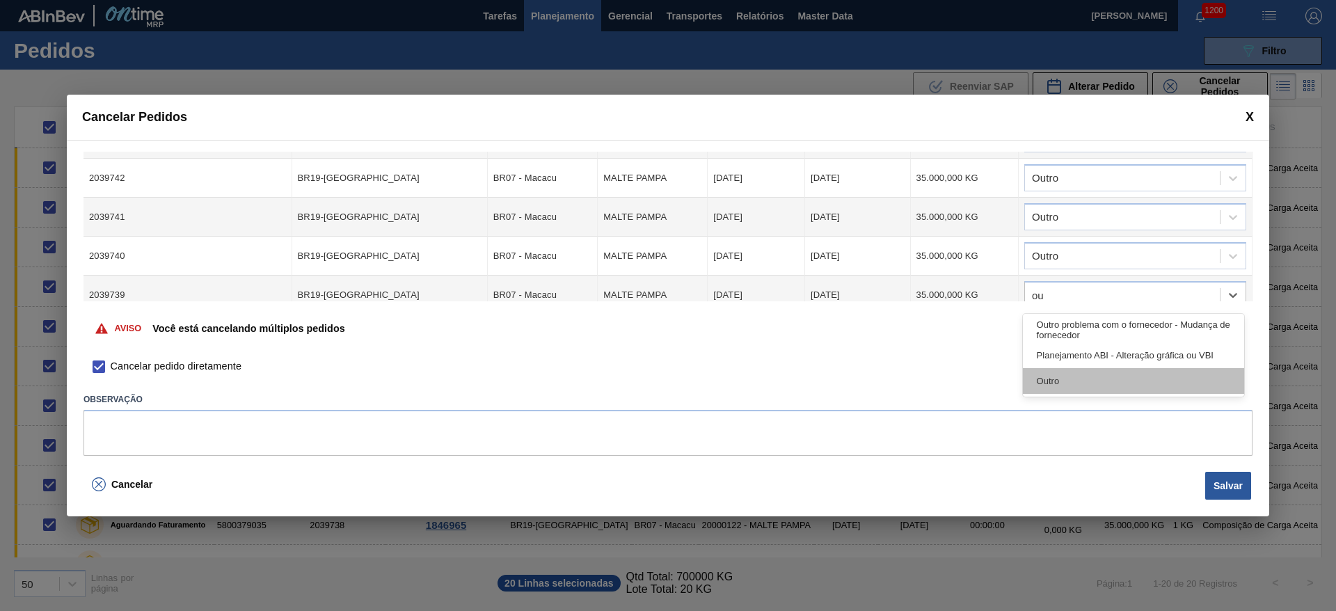
click at [1064, 382] on div "Outro" at bounding box center [1133, 381] width 221 height 26
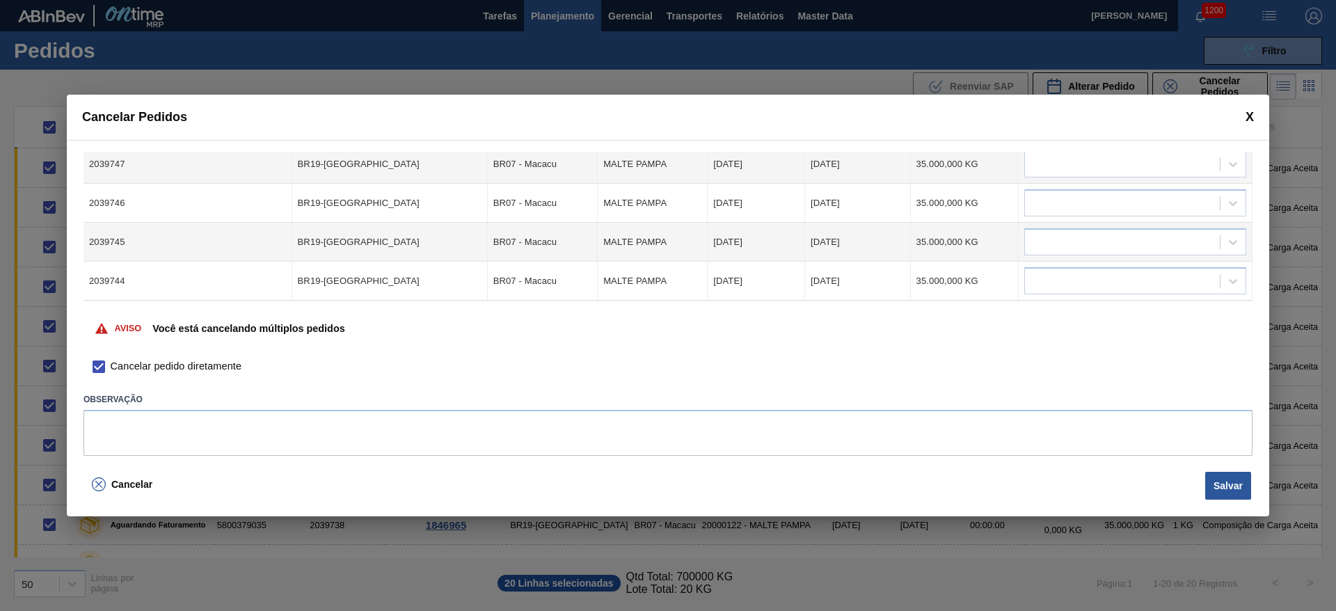
scroll to position [313, 0]
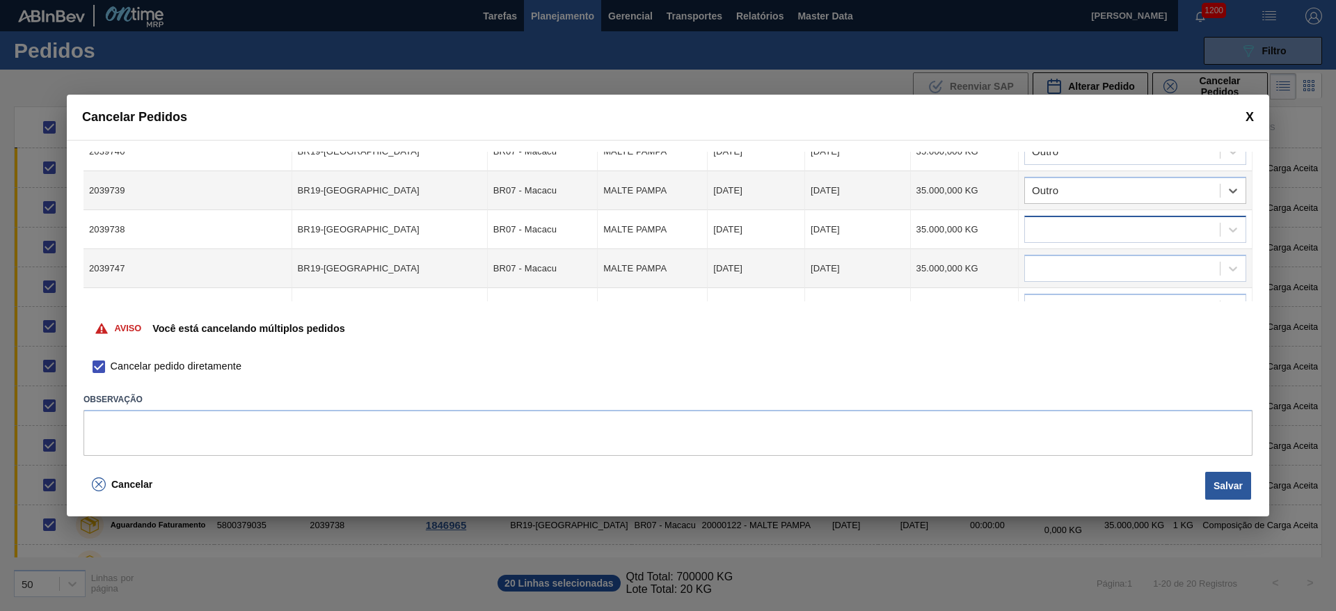
click at [1054, 230] on div at bounding box center [1122, 230] width 195 height 20
type input "outr"
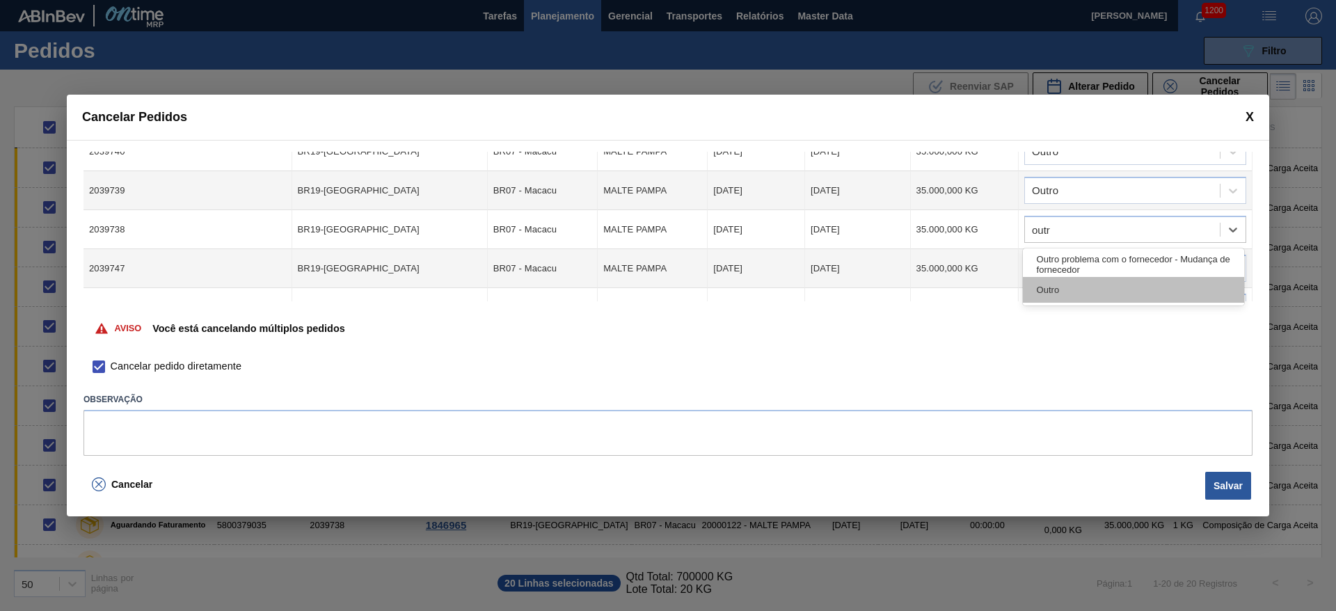
click at [1069, 290] on div "Outro" at bounding box center [1133, 290] width 221 height 26
click at [1062, 267] on div at bounding box center [1122, 269] width 195 height 20
type input "outro"
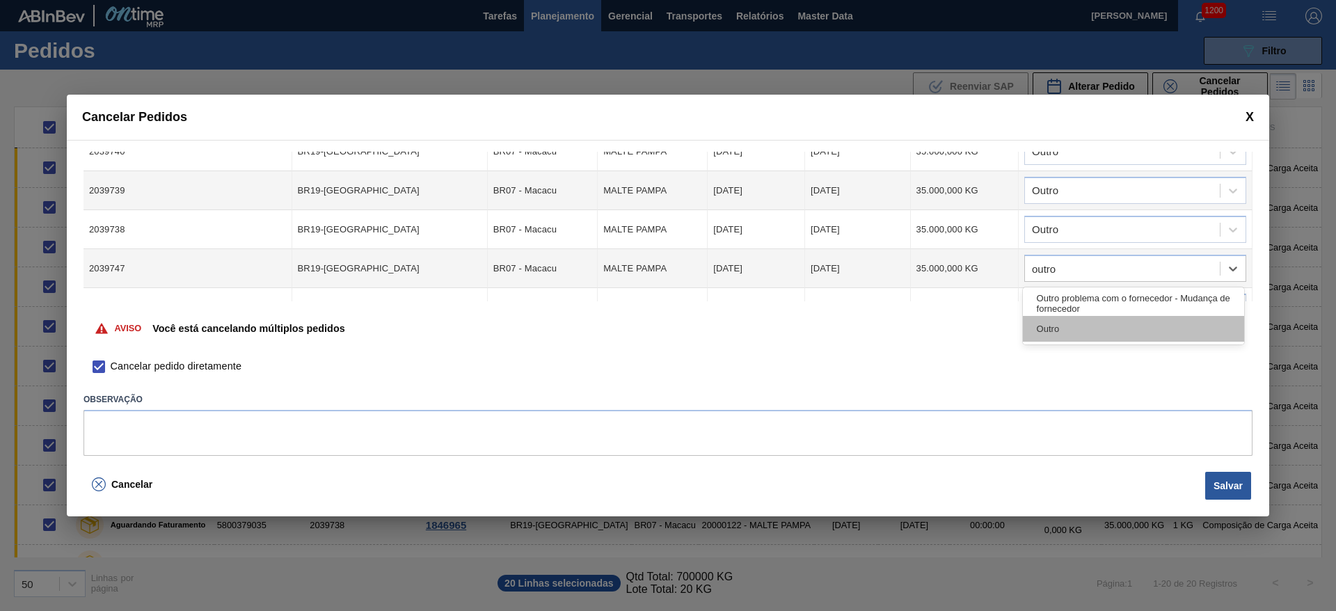
click at [1057, 330] on div "Outro" at bounding box center [1133, 329] width 221 height 26
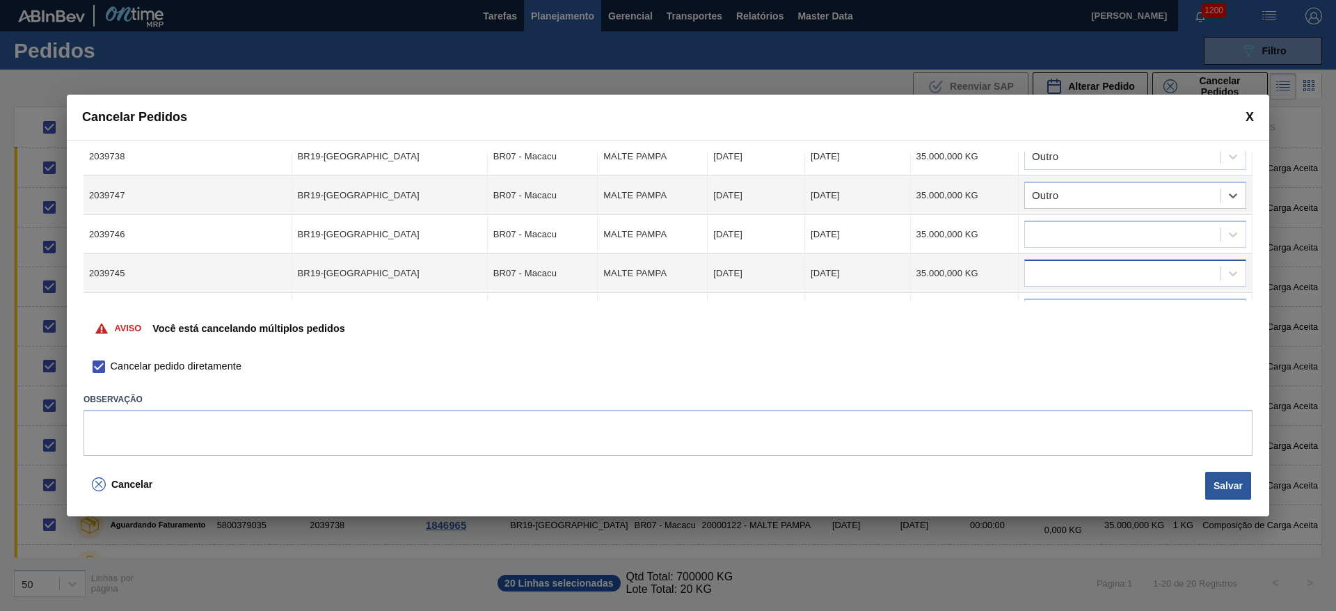
scroll to position [417, 0]
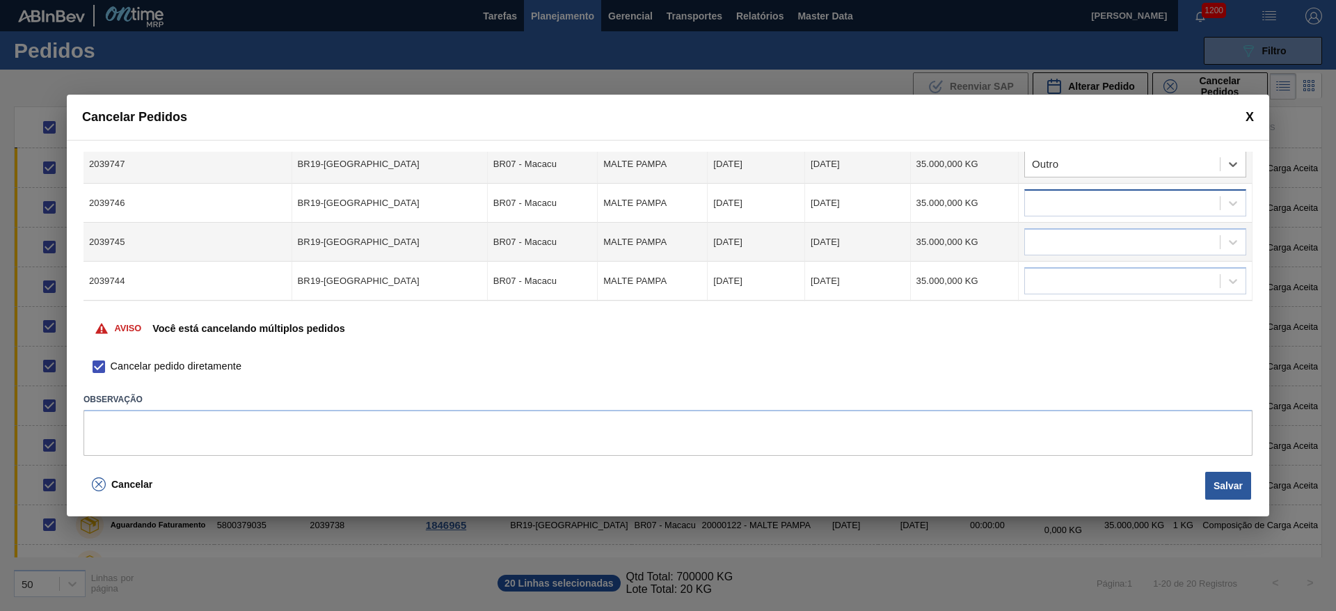
click at [1050, 204] on div at bounding box center [1122, 203] width 195 height 20
type input "outro"
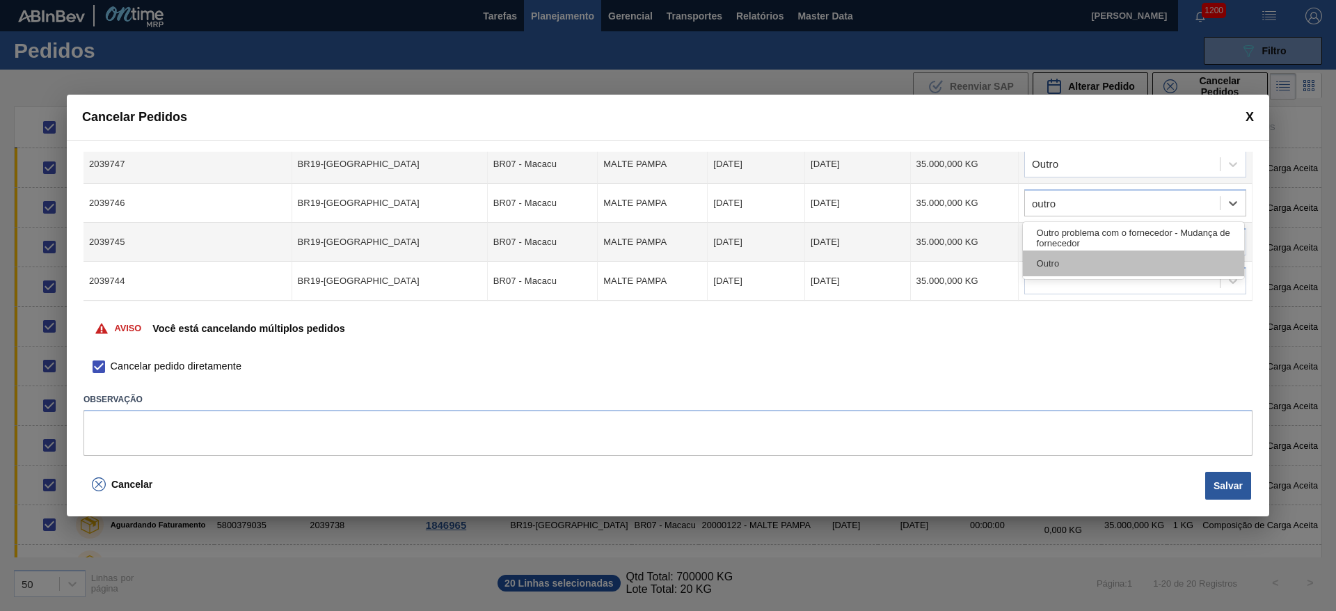
click at [1045, 264] on div "Outro" at bounding box center [1133, 263] width 221 height 26
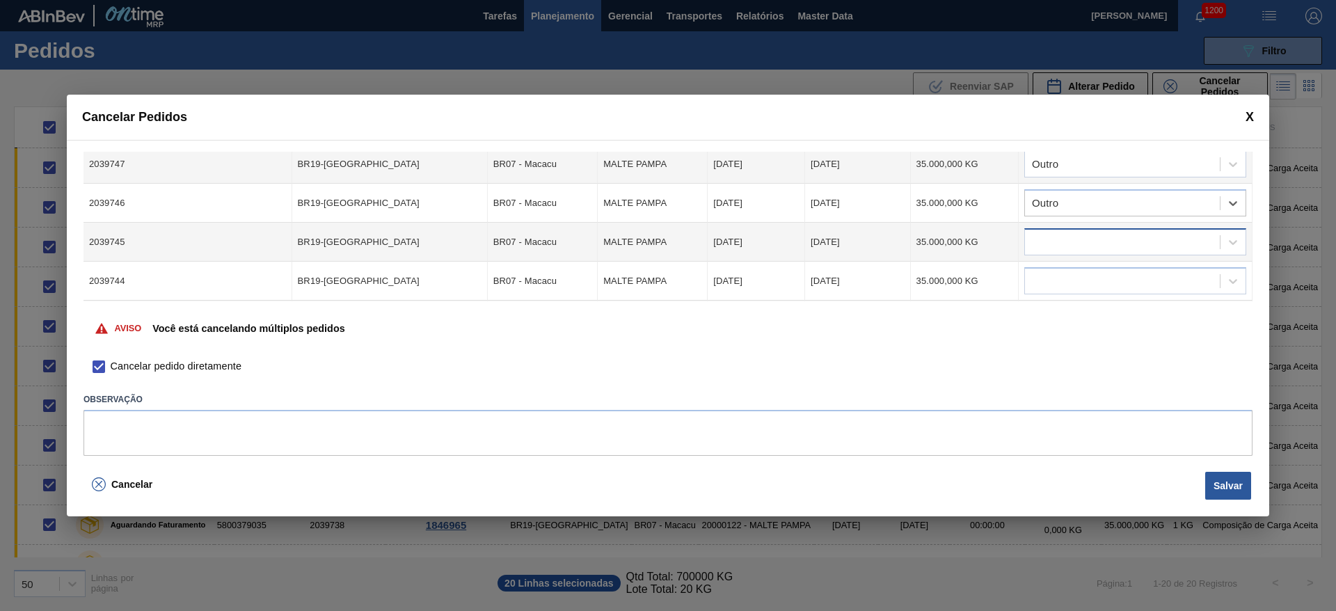
click at [1040, 246] on div at bounding box center [1122, 242] width 195 height 20
type input "outro"
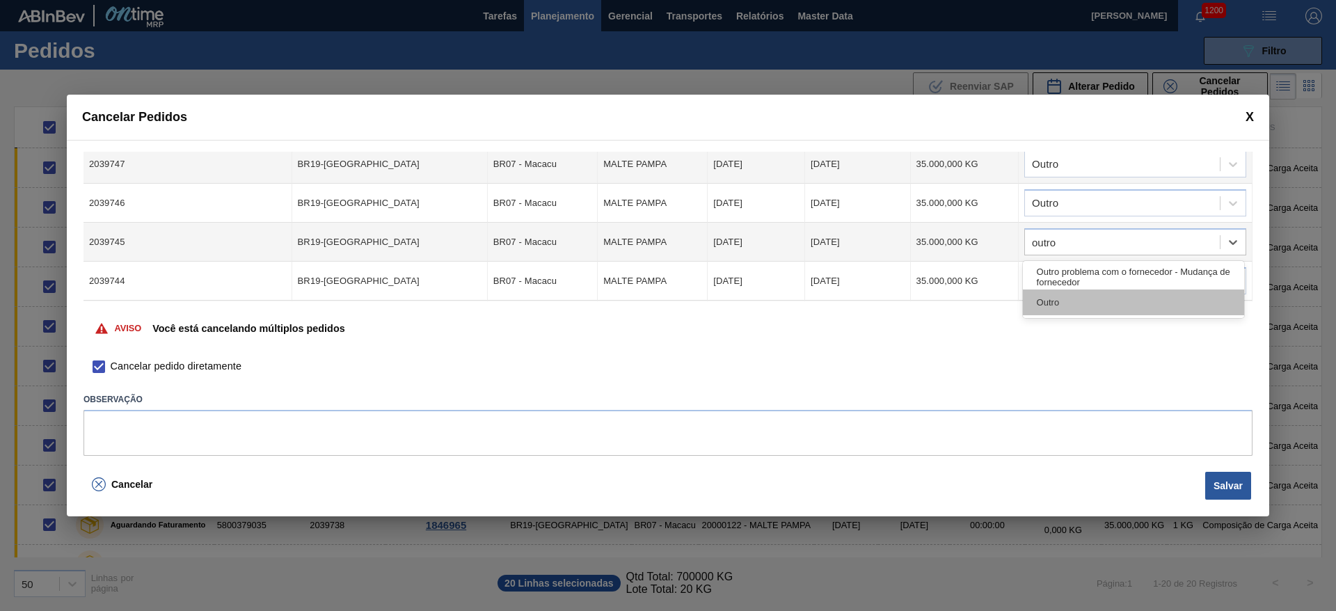
click at [1038, 296] on div "Outro" at bounding box center [1133, 302] width 221 height 26
click at [1039, 267] on div at bounding box center [1135, 280] width 222 height 27
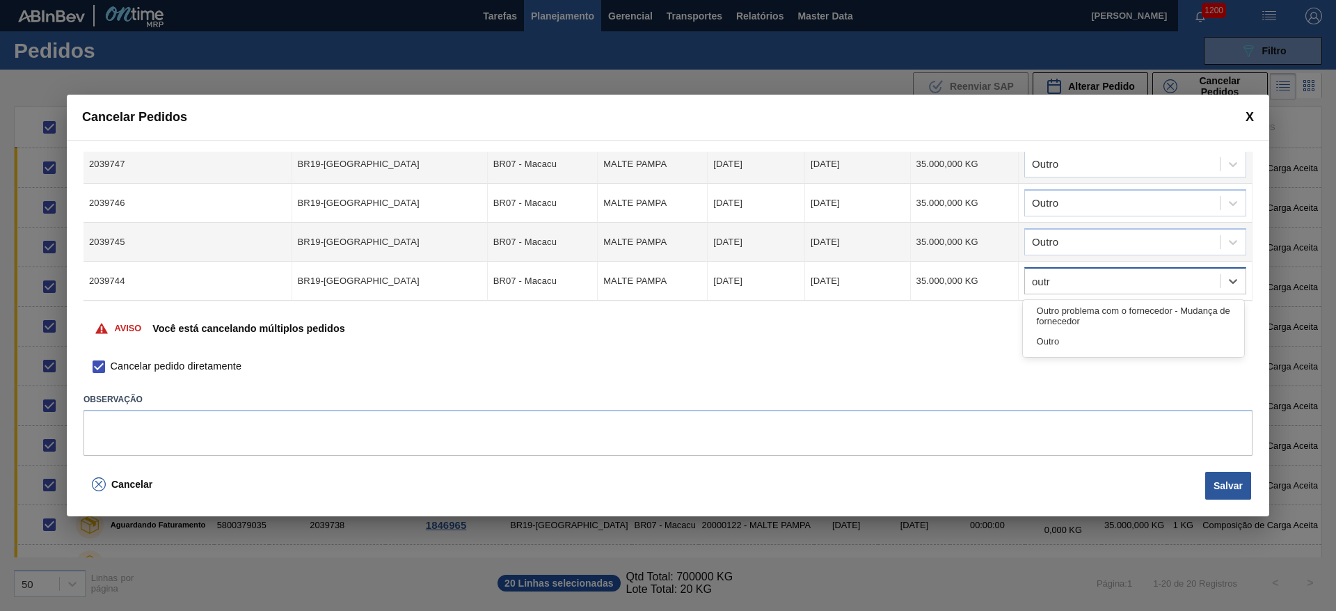
type input "outro"
click at [1055, 345] on div "Outro" at bounding box center [1133, 341] width 221 height 26
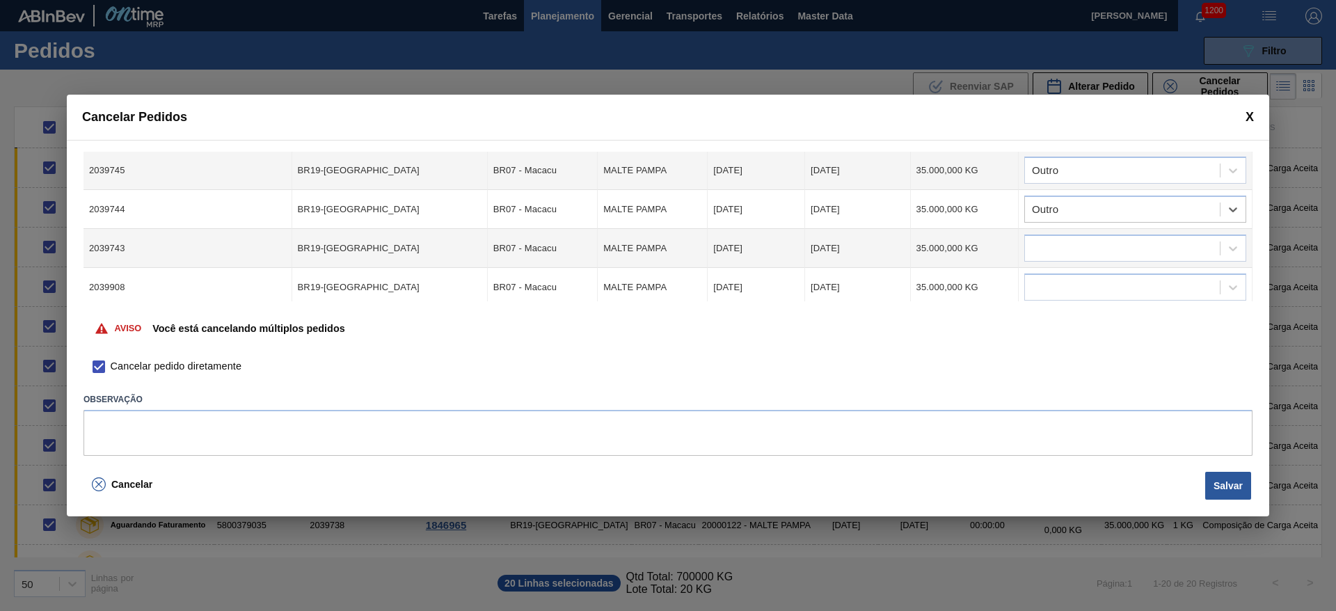
scroll to position [522, 0]
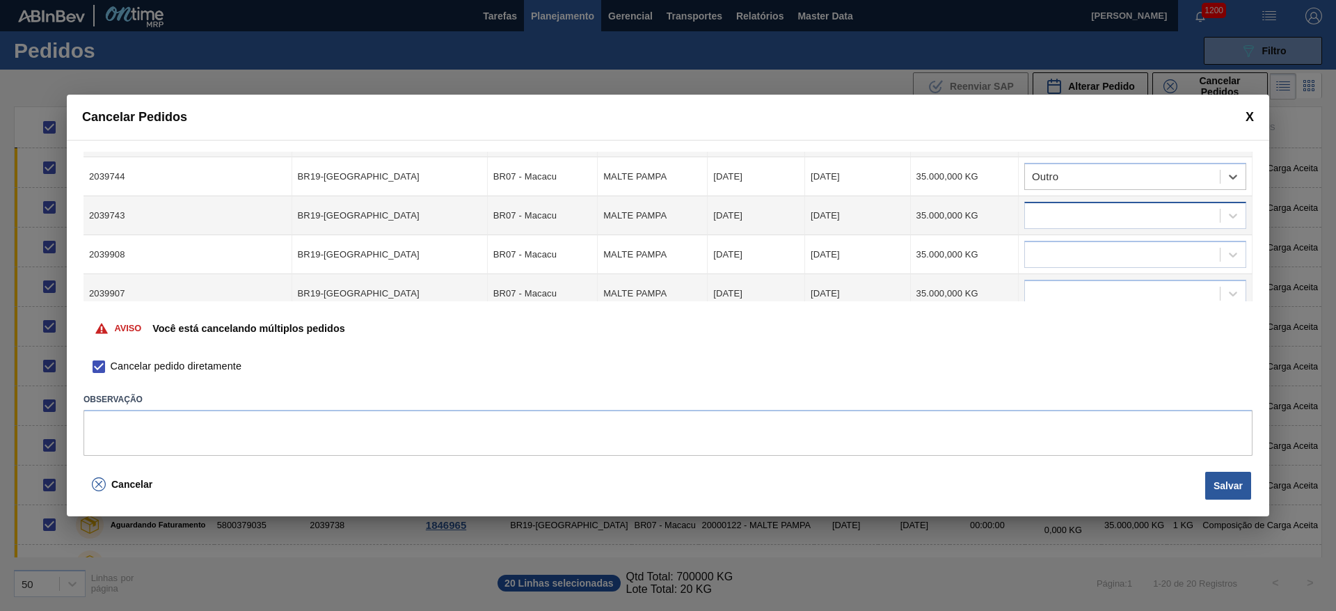
click at [1051, 214] on div at bounding box center [1122, 216] width 195 height 20
type input "outro"
drag, startPoint x: 1057, startPoint y: 268, endPoint x: 1051, endPoint y: 260, distance: 9.5
click at [1057, 269] on div "Outro" at bounding box center [1133, 276] width 221 height 26
click at [1051, 251] on div at bounding box center [1122, 255] width 195 height 20
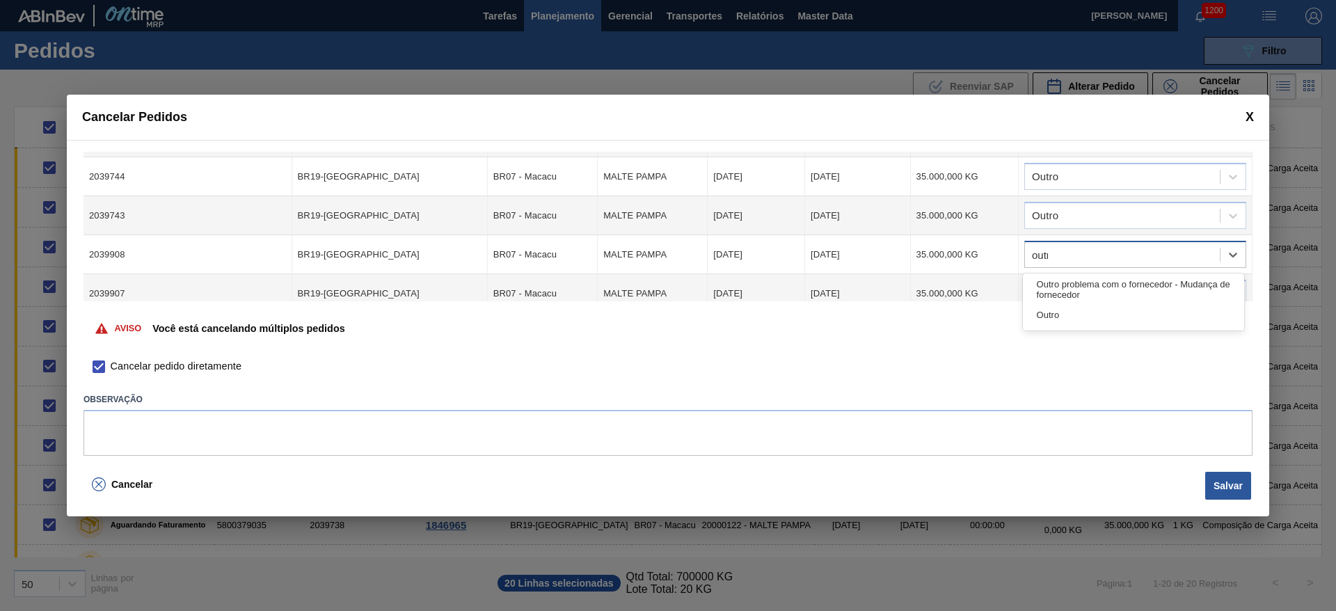
type input "outro"
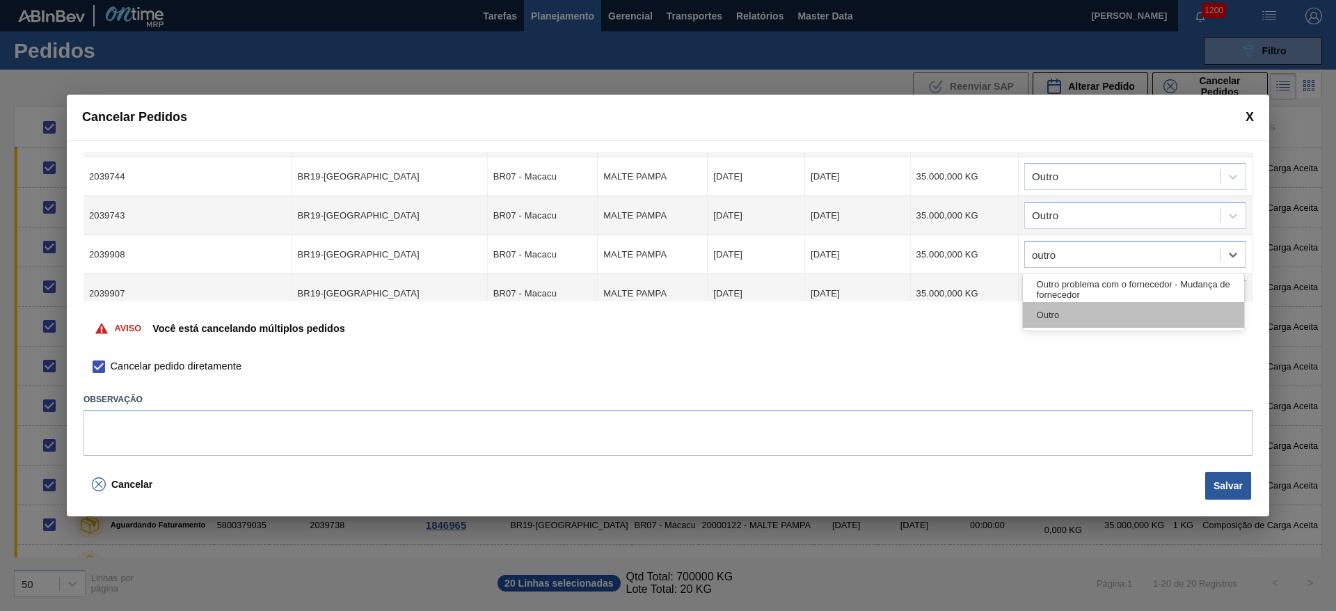
click at [1043, 321] on div "Outro" at bounding box center [1133, 315] width 221 height 26
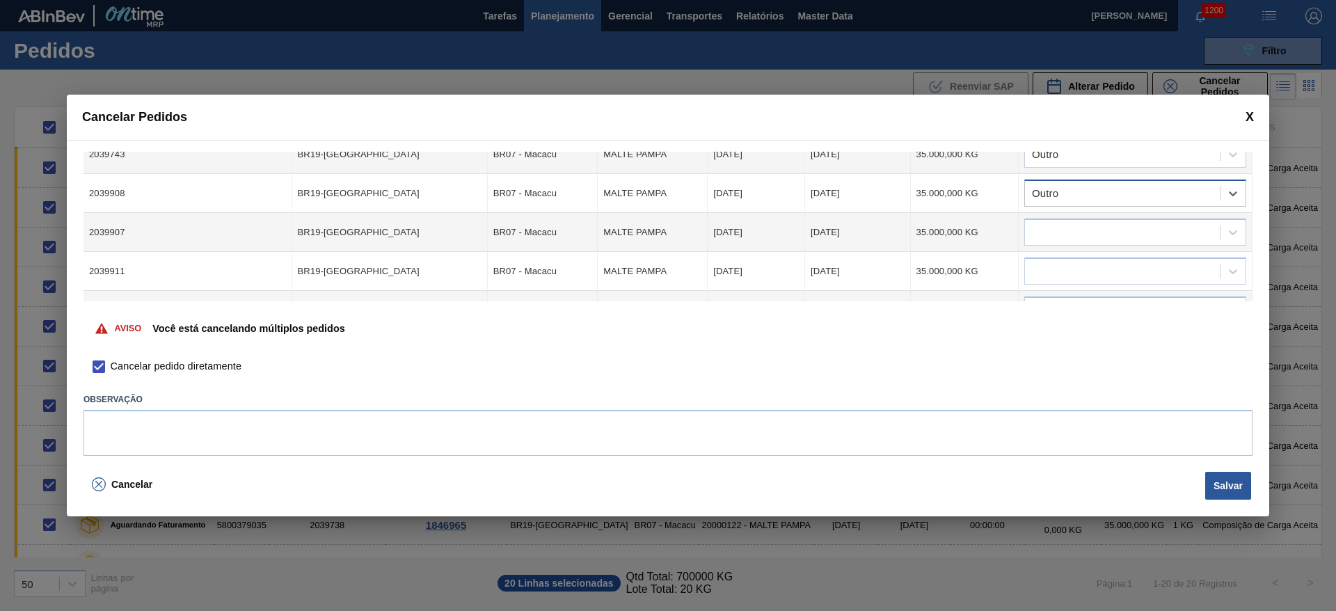
scroll to position [626, 0]
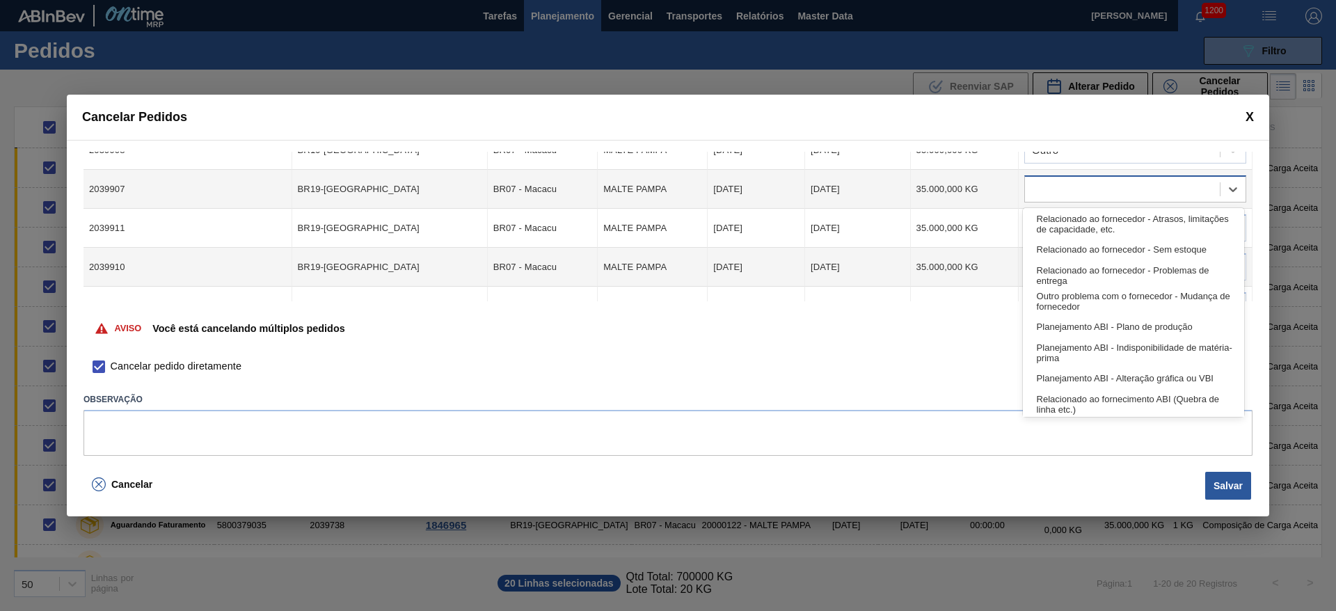
click at [1059, 200] on div at bounding box center [1135, 188] width 222 height 27
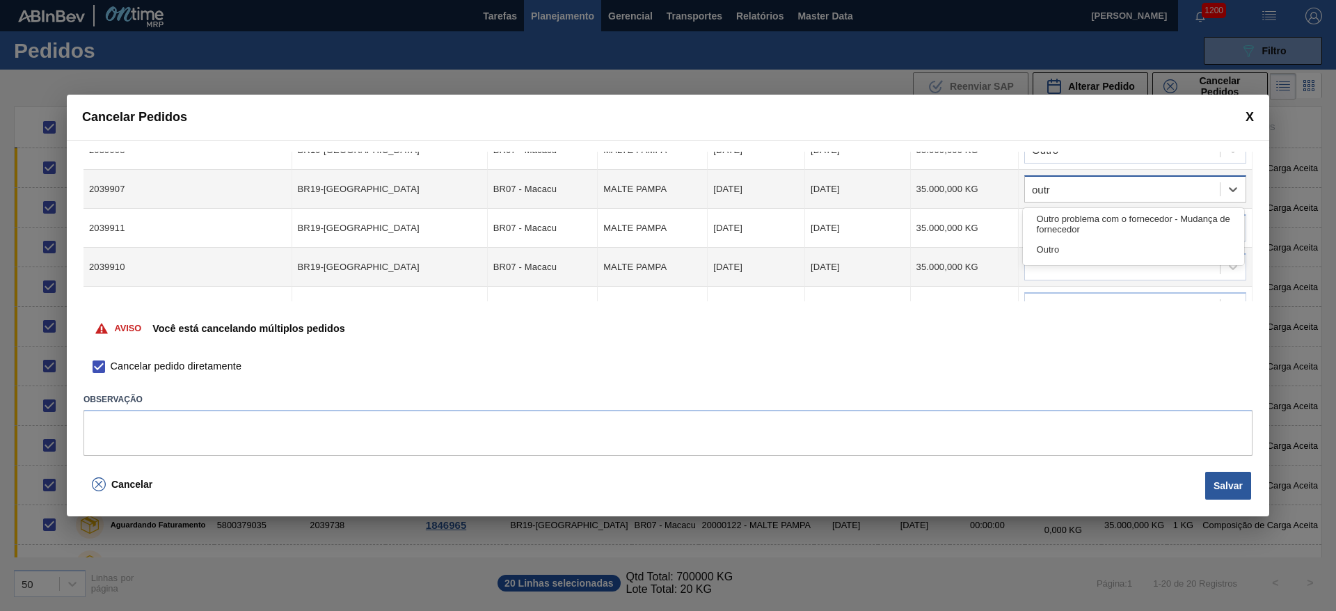
type input "outro"
click at [1064, 253] on div "Outro" at bounding box center [1133, 250] width 221 height 26
click at [1048, 225] on div at bounding box center [1122, 228] width 195 height 20
type input "outro"
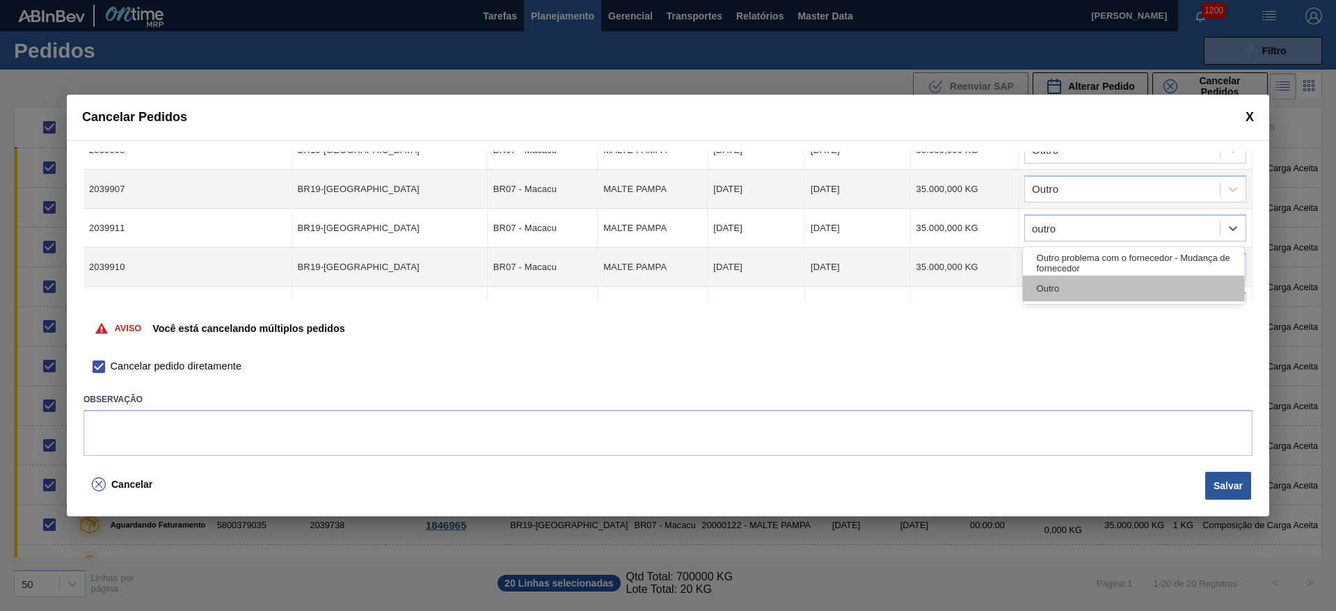
click at [1043, 294] on div "Outro" at bounding box center [1133, 288] width 221 height 26
click at [1041, 271] on div at bounding box center [1122, 267] width 195 height 20
type input "outro"
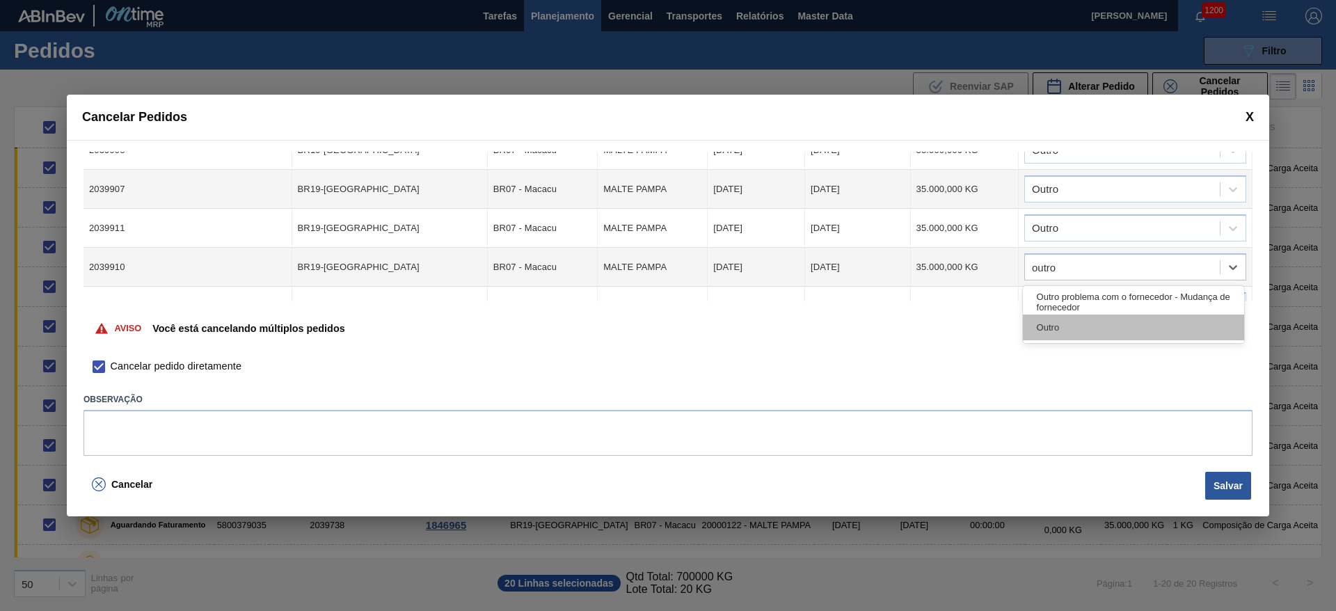
click at [1042, 332] on div "Outro" at bounding box center [1133, 327] width 221 height 26
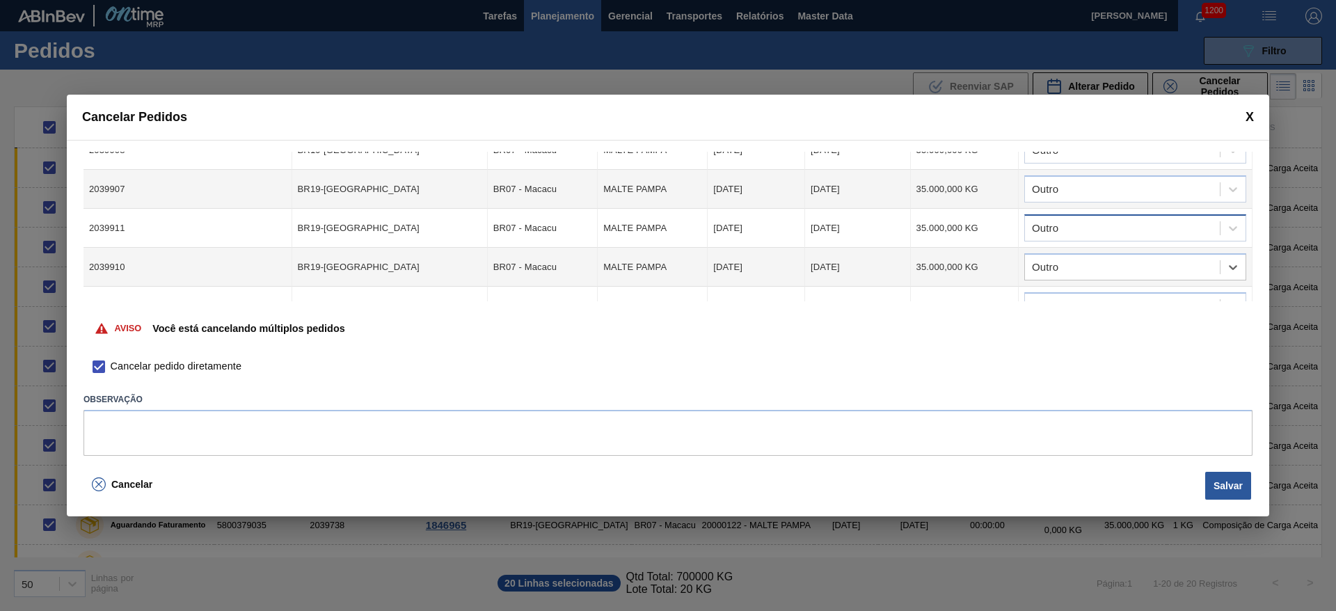
scroll to position [650, 0]
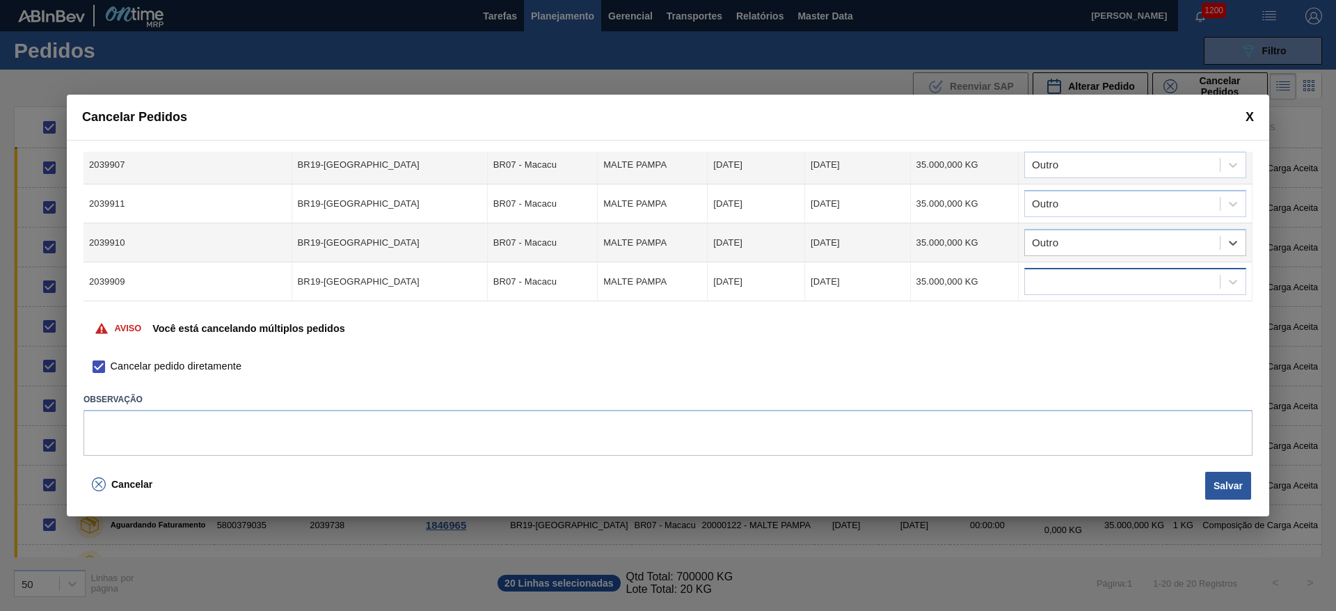
click at [1033, 285] on div at bounding box center [1122, 282] width 195 height 20
type input "outro"
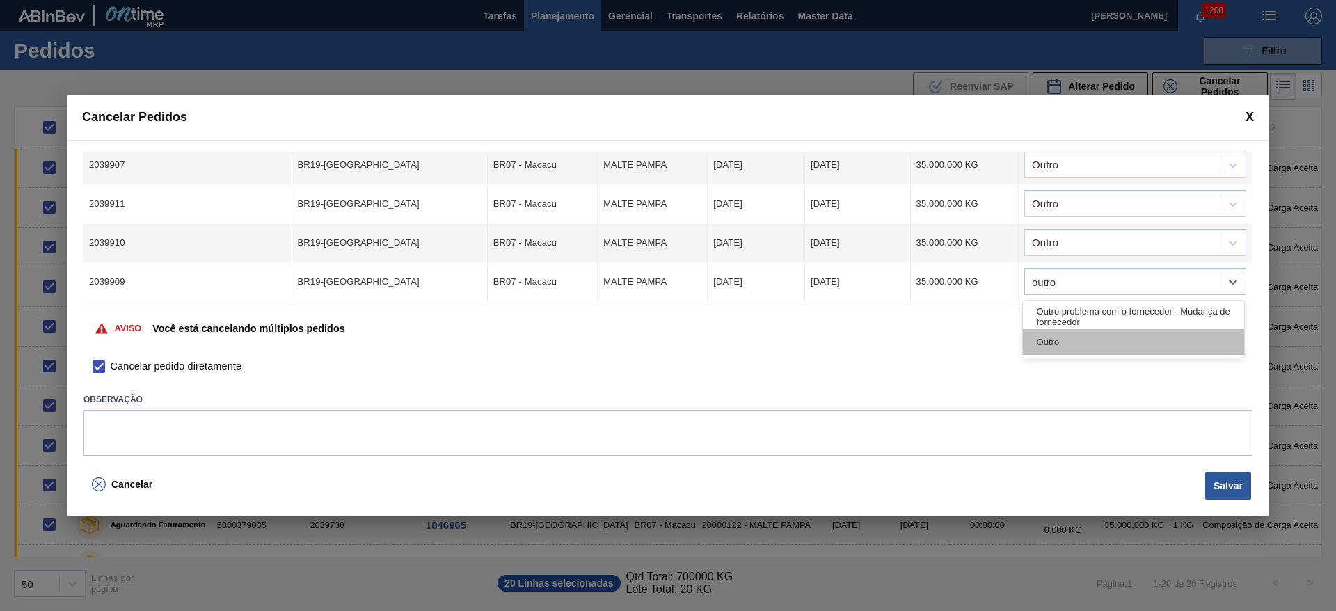
click at [1039, 337] on div "Outro" at bounding box center [1133, 342] width 221 height 26
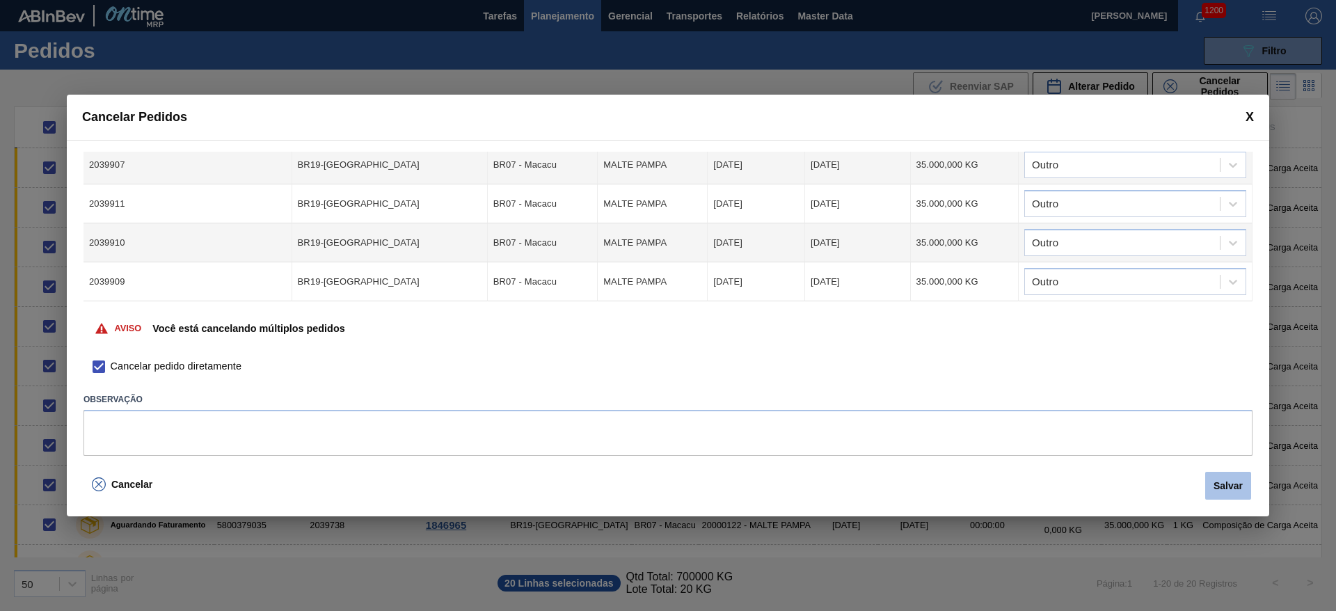
click at [1230, 488] on button "Salvar" at bounding box center [1228, 486] width 46 height 28
